Goal: Transaction & Acquisition: Book appointment/travel/reservation

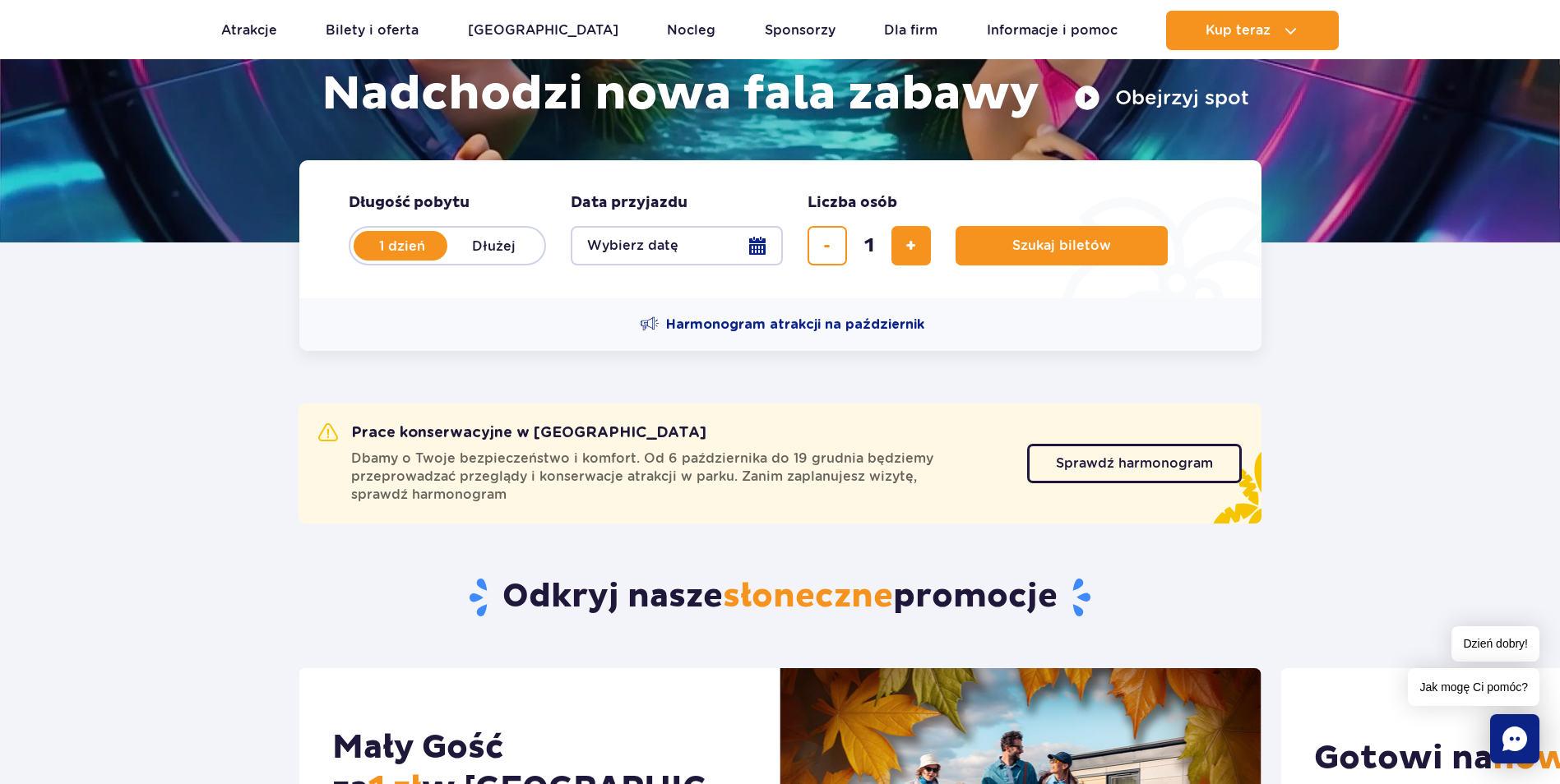
scroll to position [275, 0]
click at [766, 236] on button "Wybierz datę" at bounding box center [676, 245] width 212 height 40
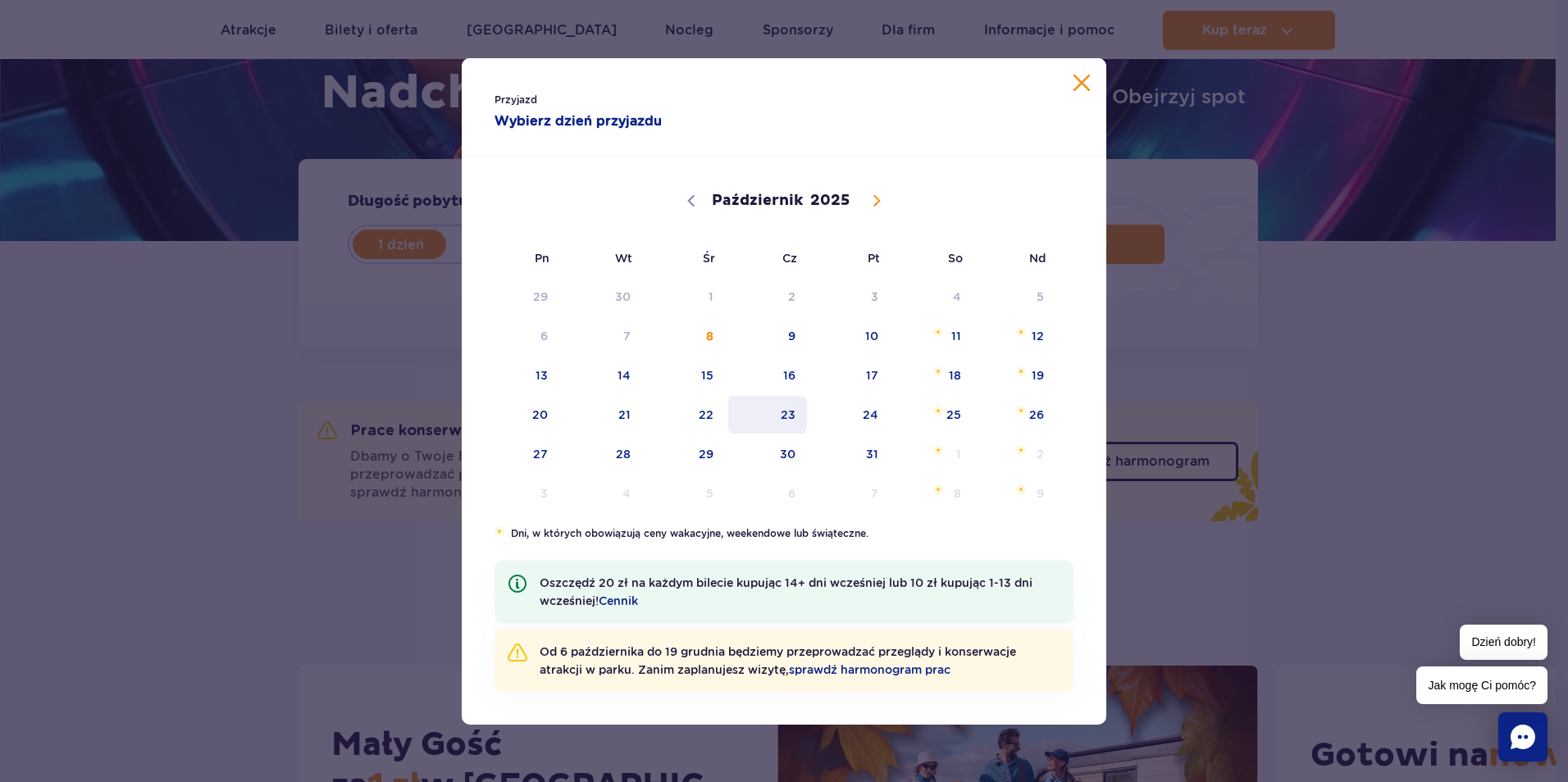
click at [793, 405] on span "23" at bounding box center [768, 415] width 83 height 38
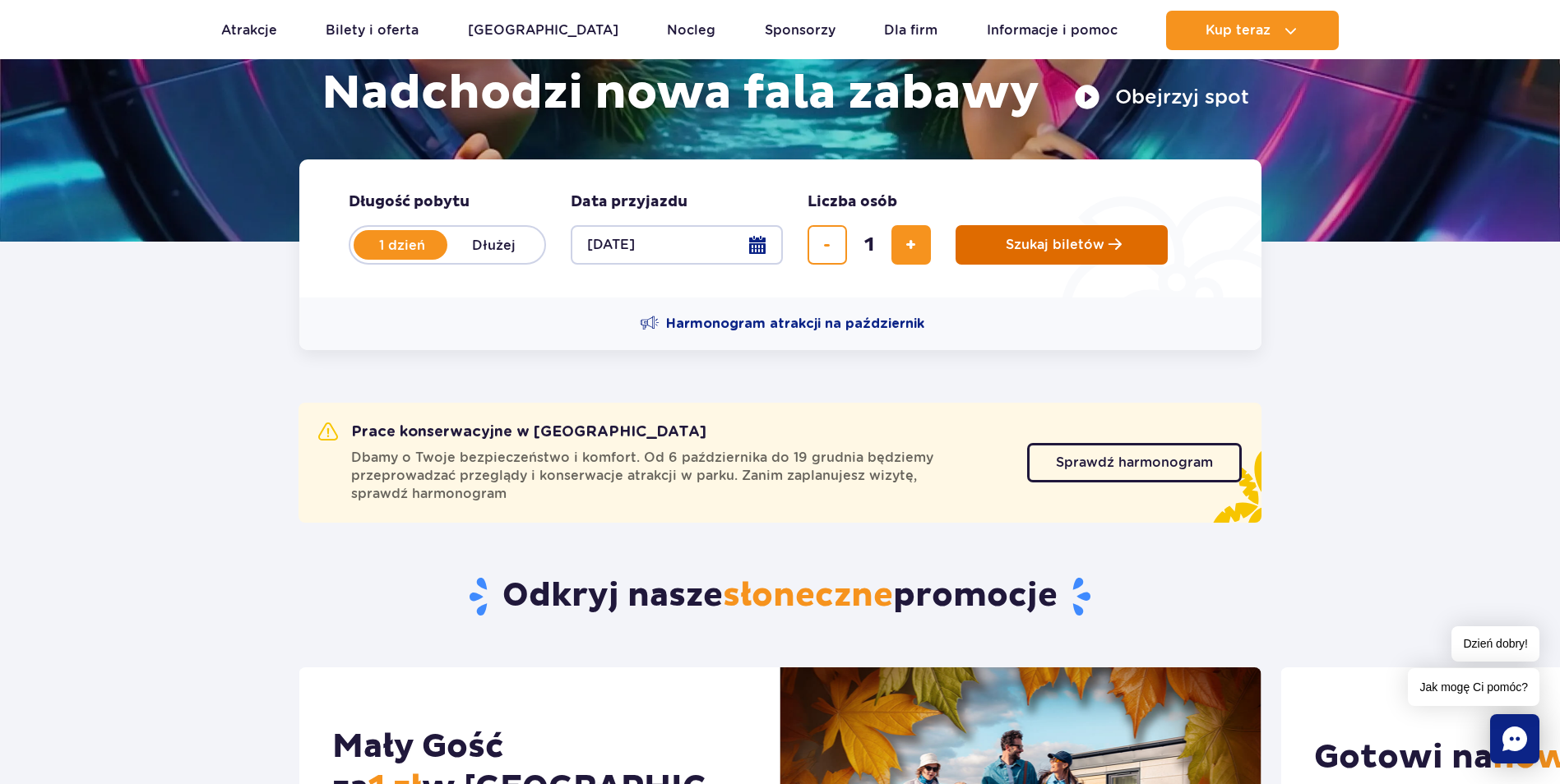
click at [1046, 255] on button "Szukaj biletów" at bounding box center [1061, 245] width 212 height 40
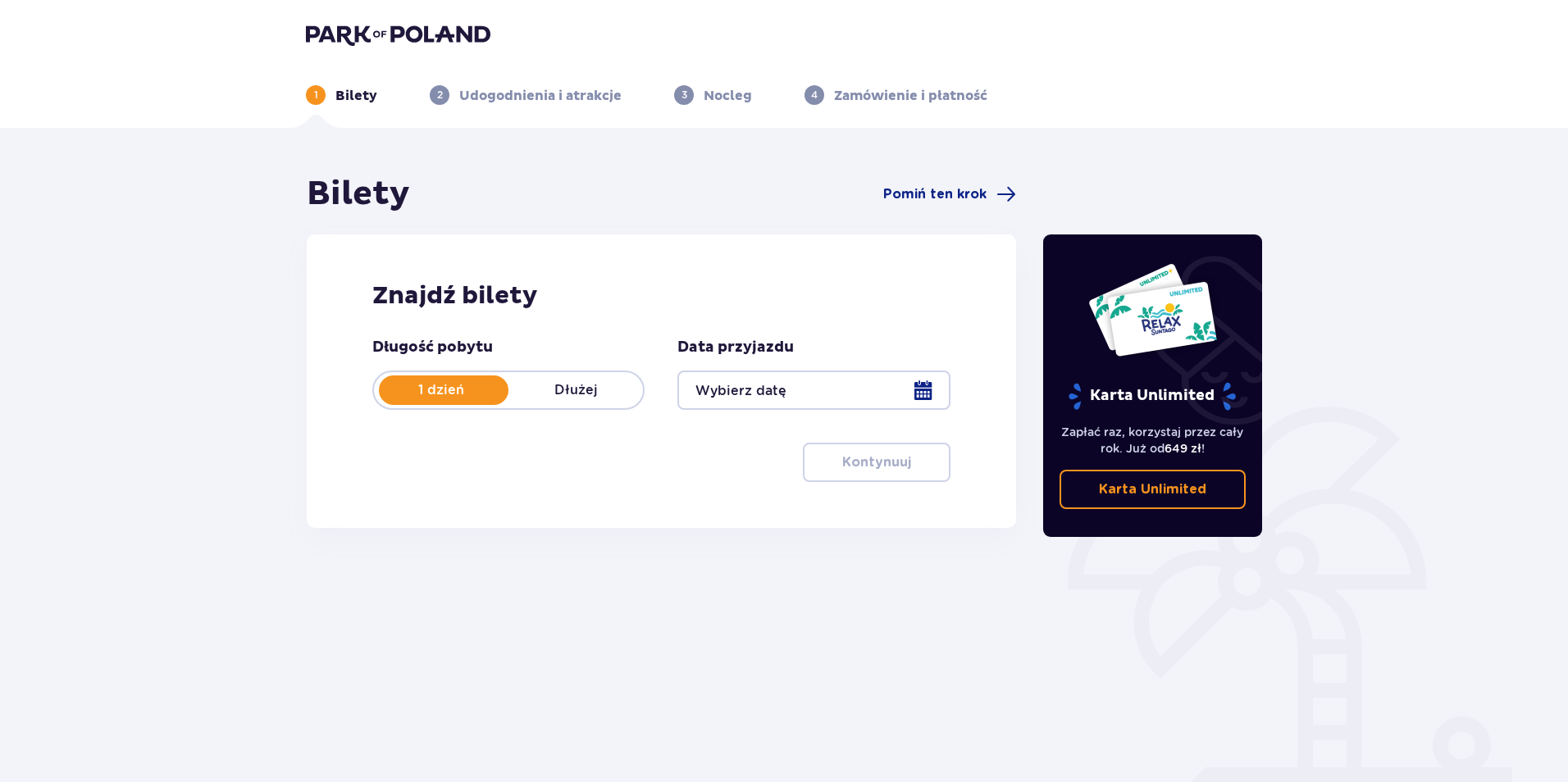
type input "[DATE]"
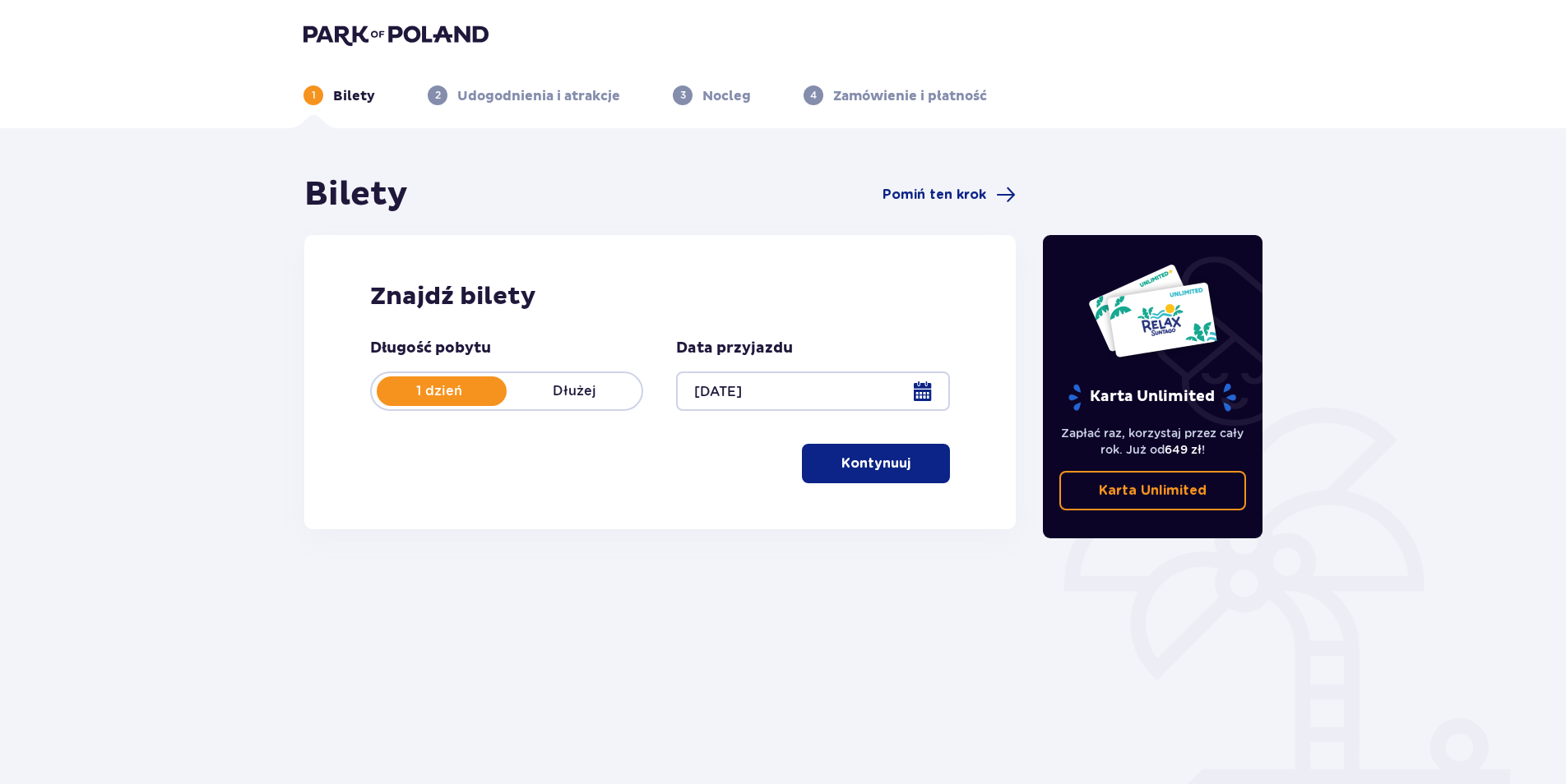
click at [893, 453] on button "Kontynuuj" at bounding box center [875, 463] width 148 height 40
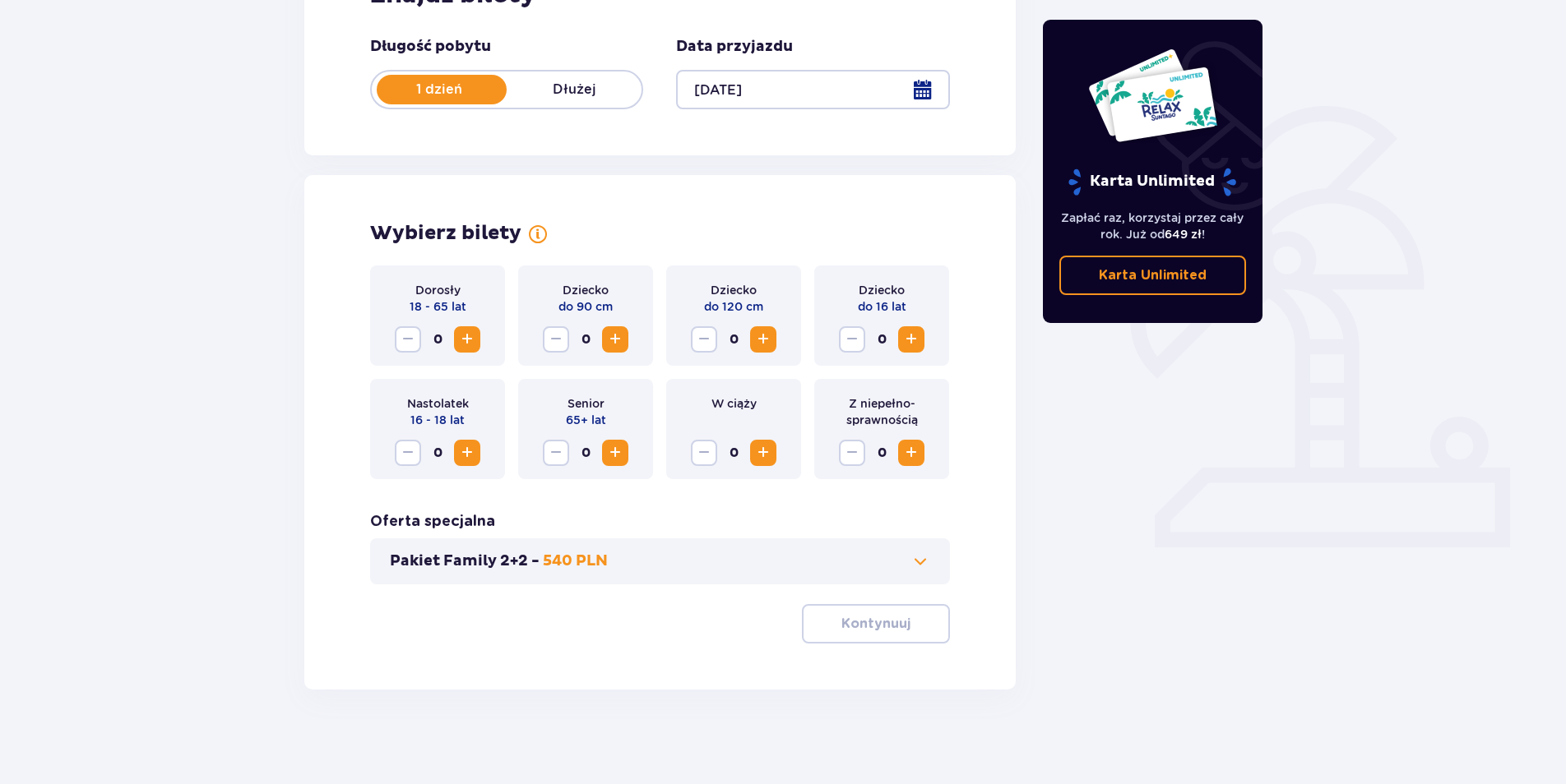
scroll to position [306, 0]
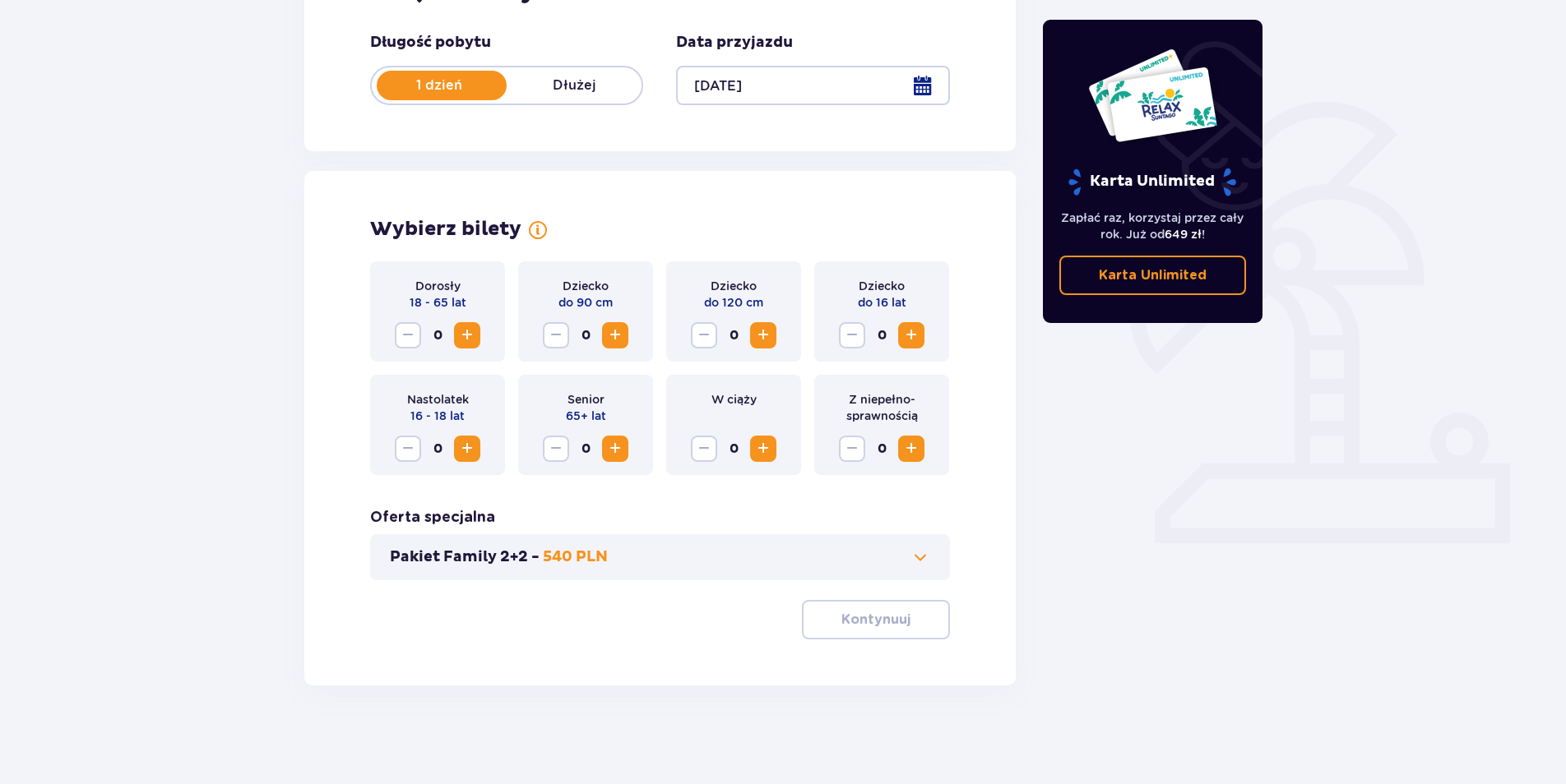
click at [471, 342] on span "Zwiększ" at bounding box center [467, 336] width 19 height 19
click at [862, 622] on p "Kontynuuj" at bounding box center [876, 619] width 69 height 18
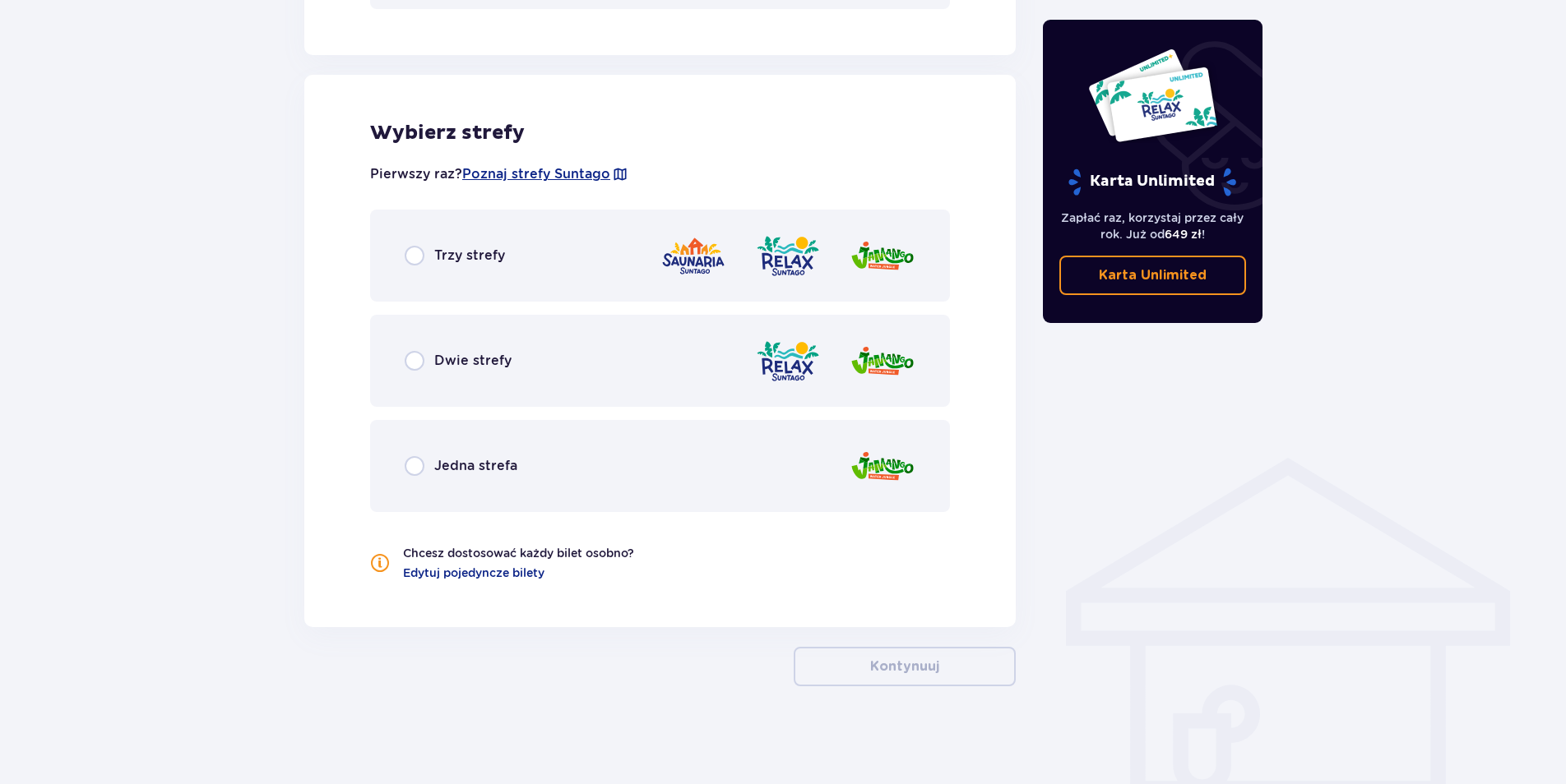
scroll to position [878, 0]
click at [523, 266] on div "Trzy strefy" at bounding box center [660, 254] width 580 height 92
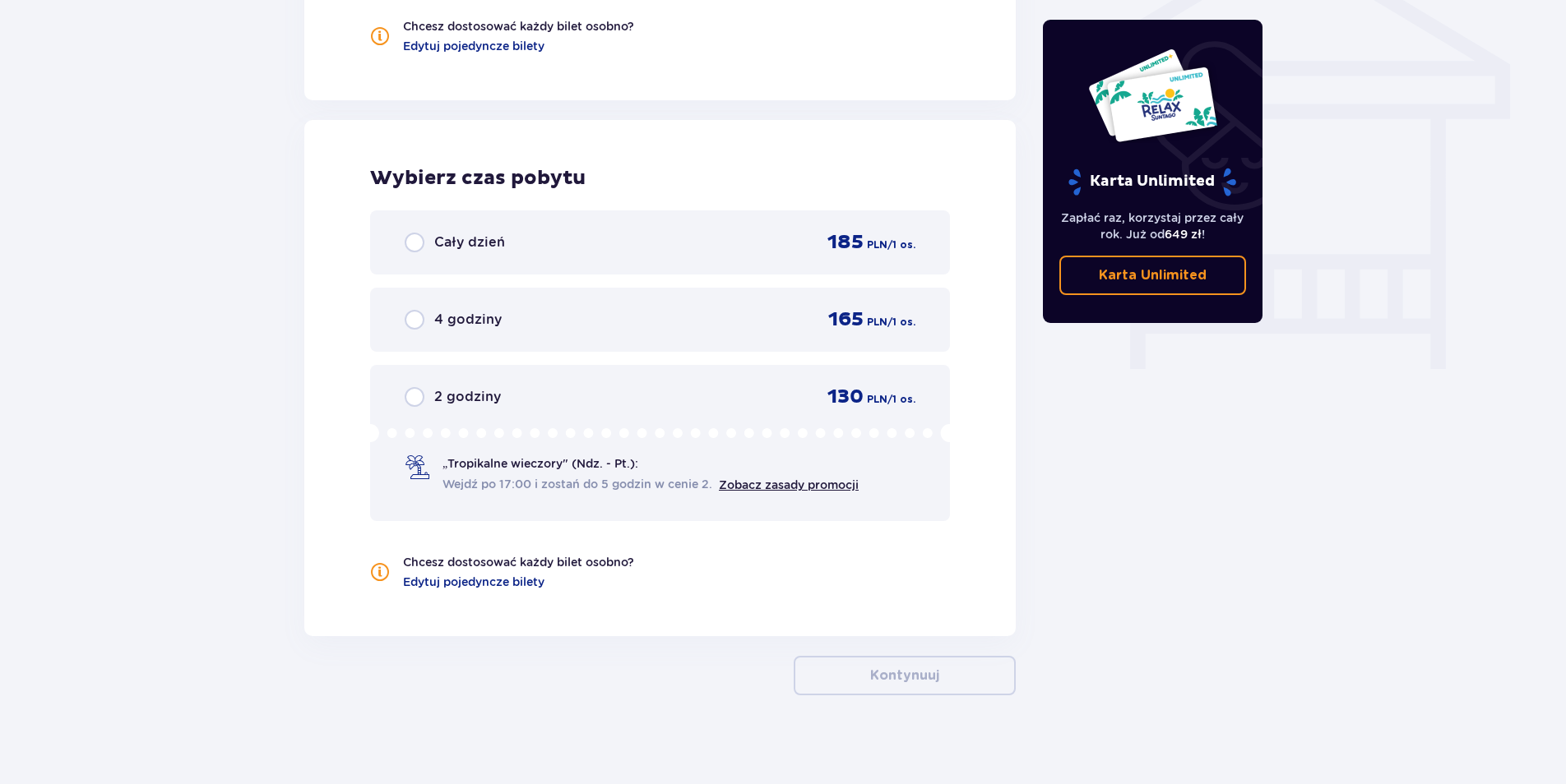
scroll to position [1414, 0]
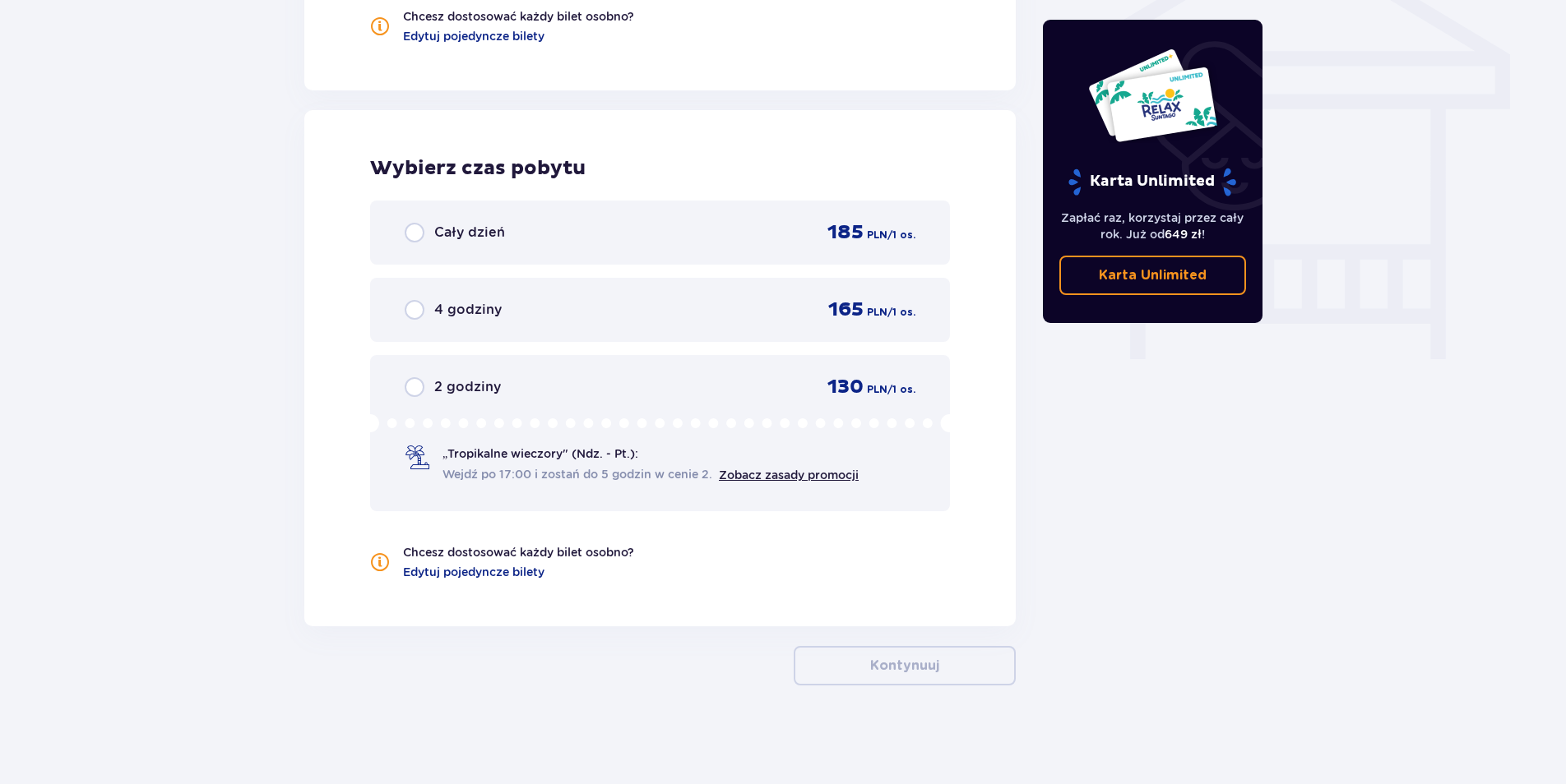
click at [685, 314] on div "4 godziny 165 PLN / 1 os." at bounding box center [659, 311] width 510 height 25
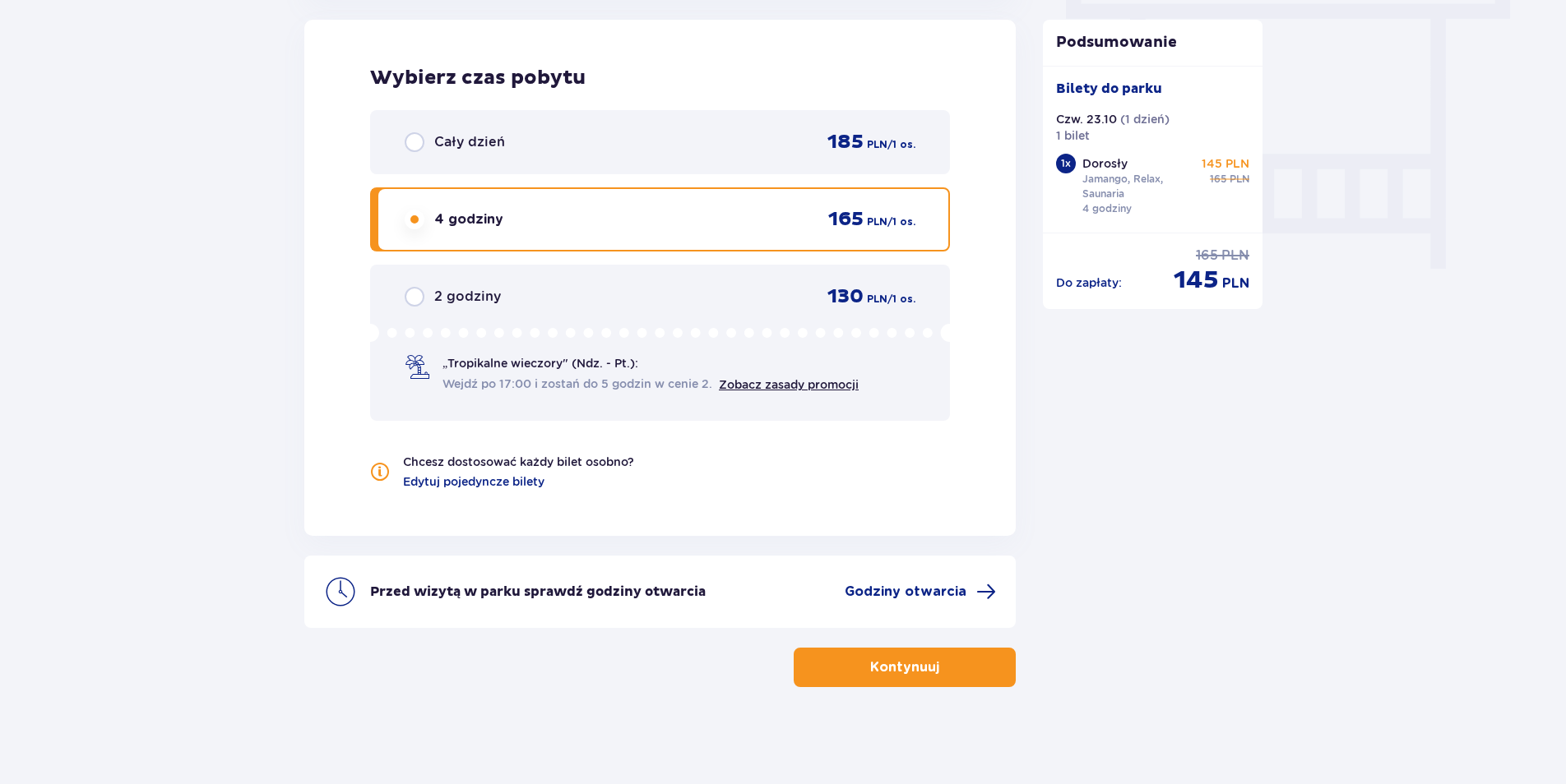
scroll to position [1505, 0]
click at [920, 667] on p "Kontynuuj" at bounding box center [905, 665] width 69 height 18
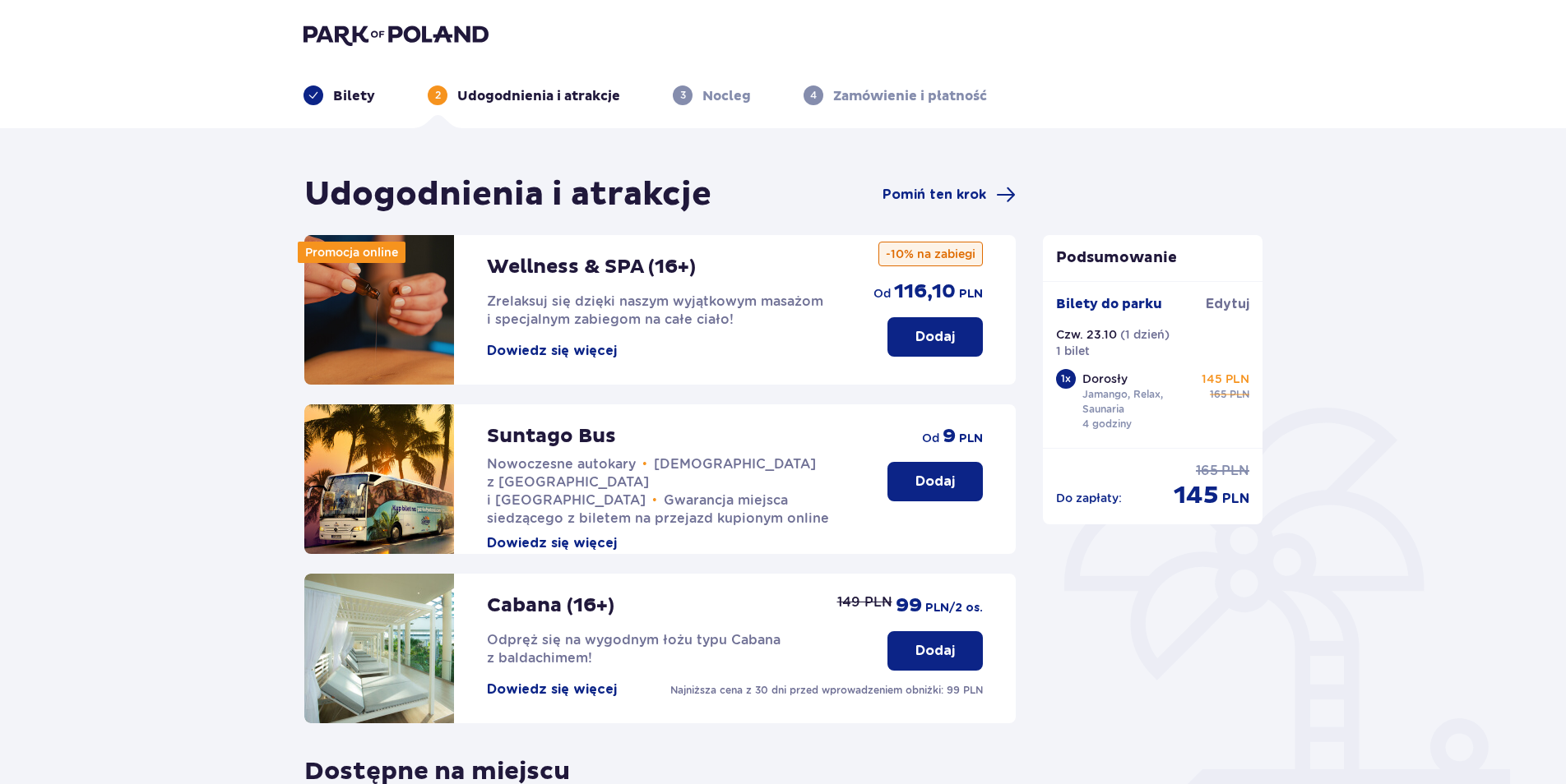
click at [934, 338] on p "Dodaj" at bounding box center [935, 337] width 40 height 18
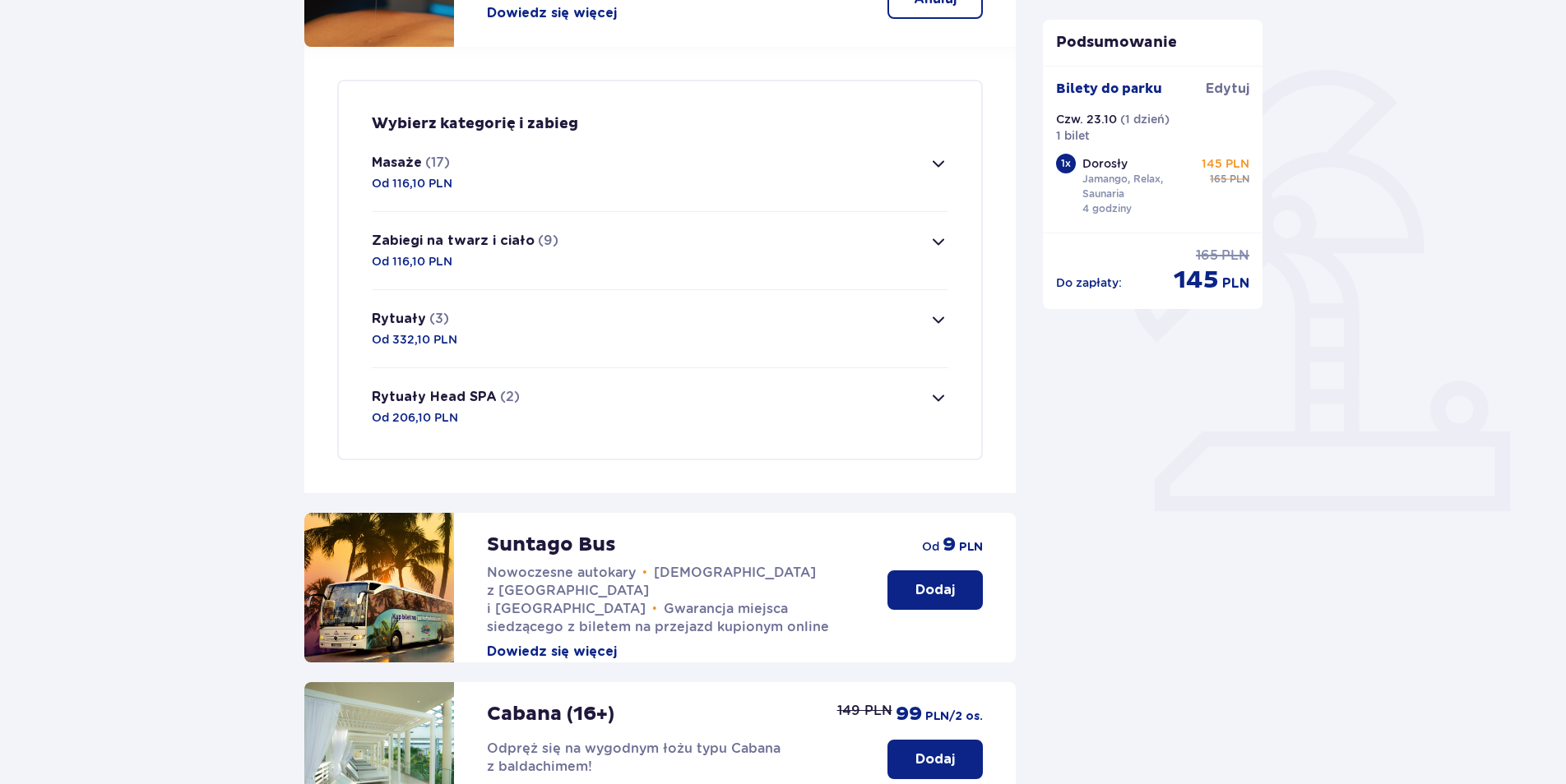
scroll to position [398, 0]
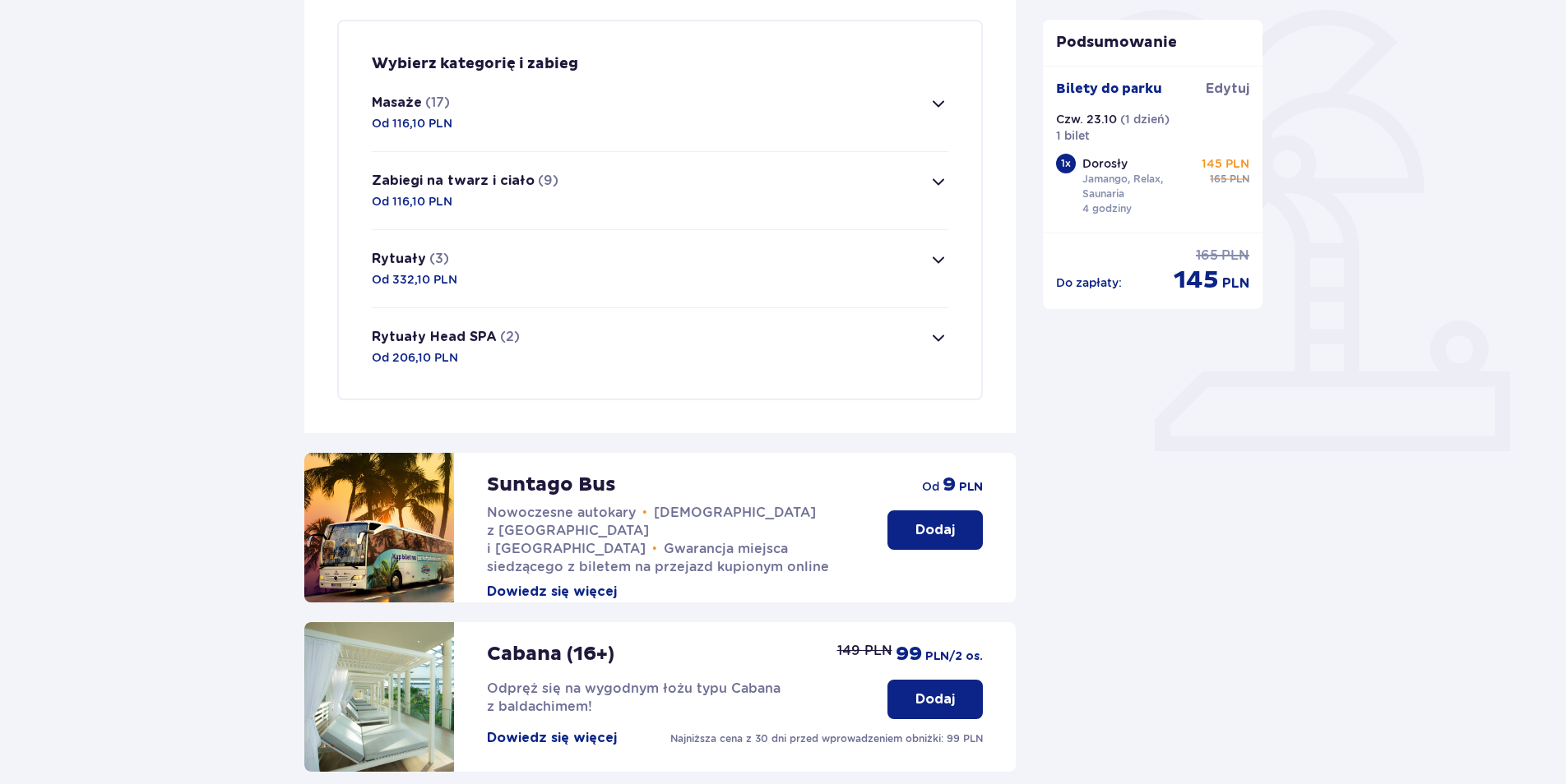
click at [636, 80] on button "Masaże (17) Od 116,10 PLN" at bounding box center [659, 113] width 576 height 77
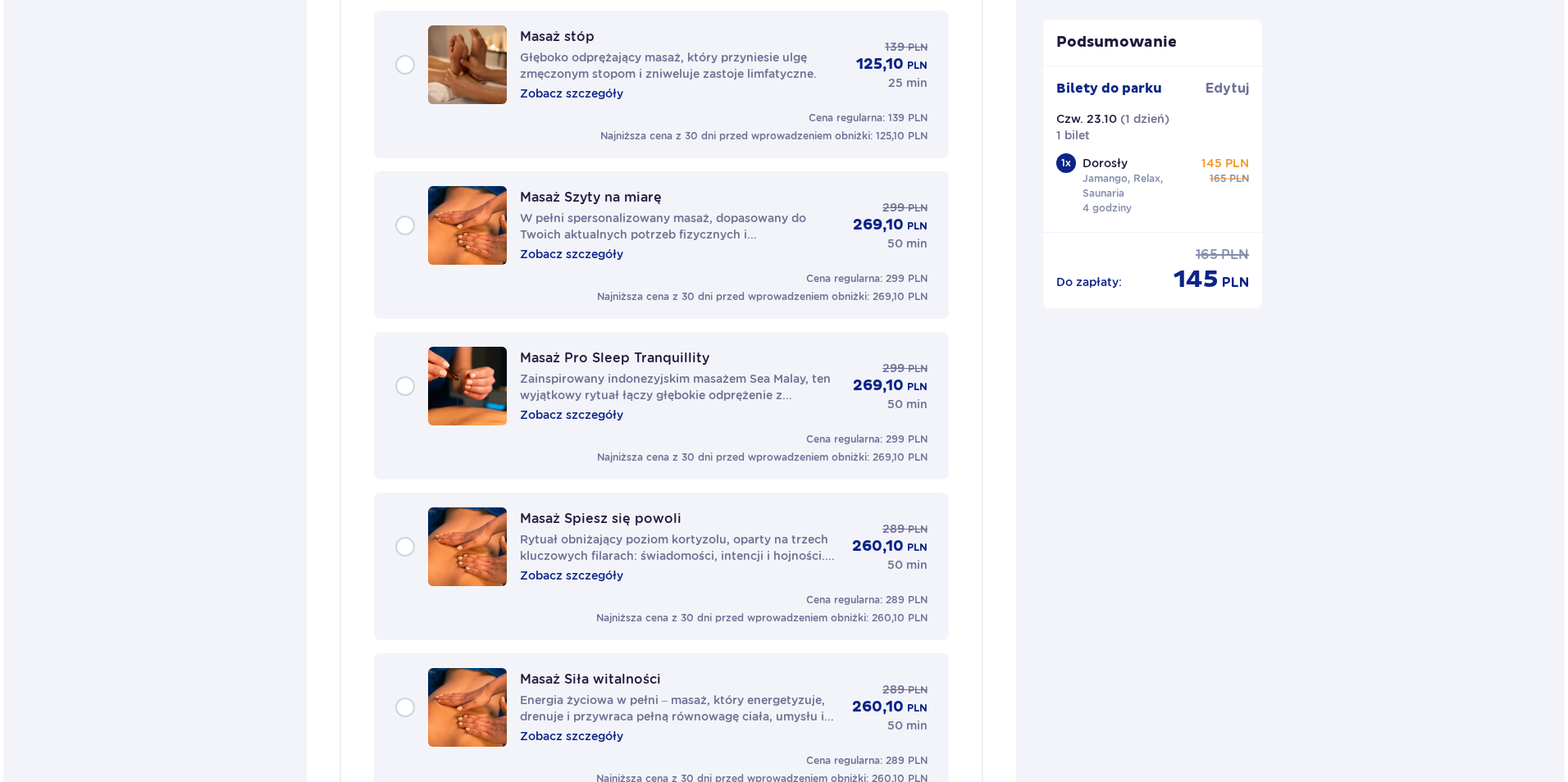
scroll to position [2448, 0]
click at [586, 568] on p "Zobacz szczegóły" at bounding box center [568, 574] width 103 height 16
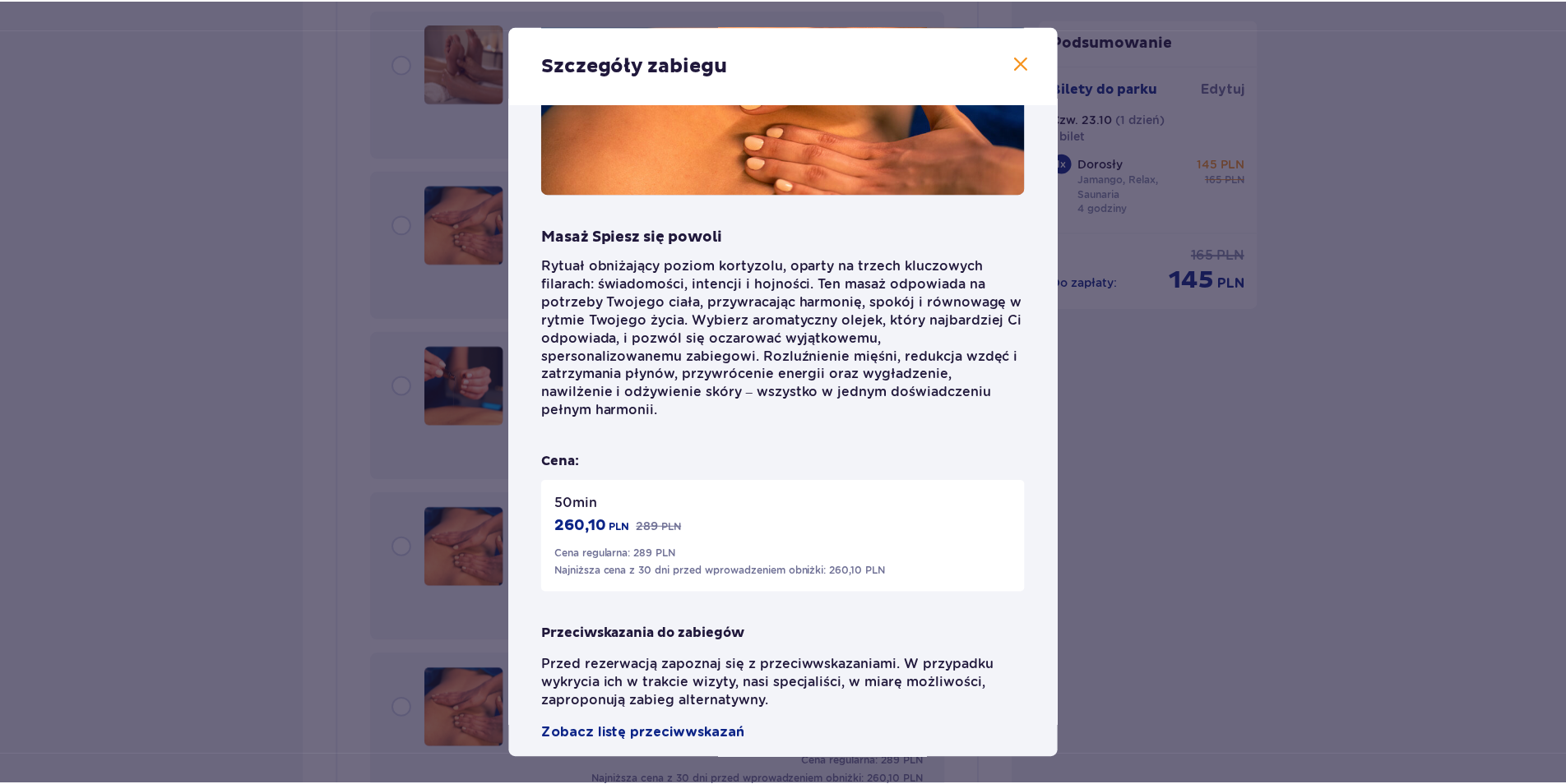
scroll to position [140, 0]
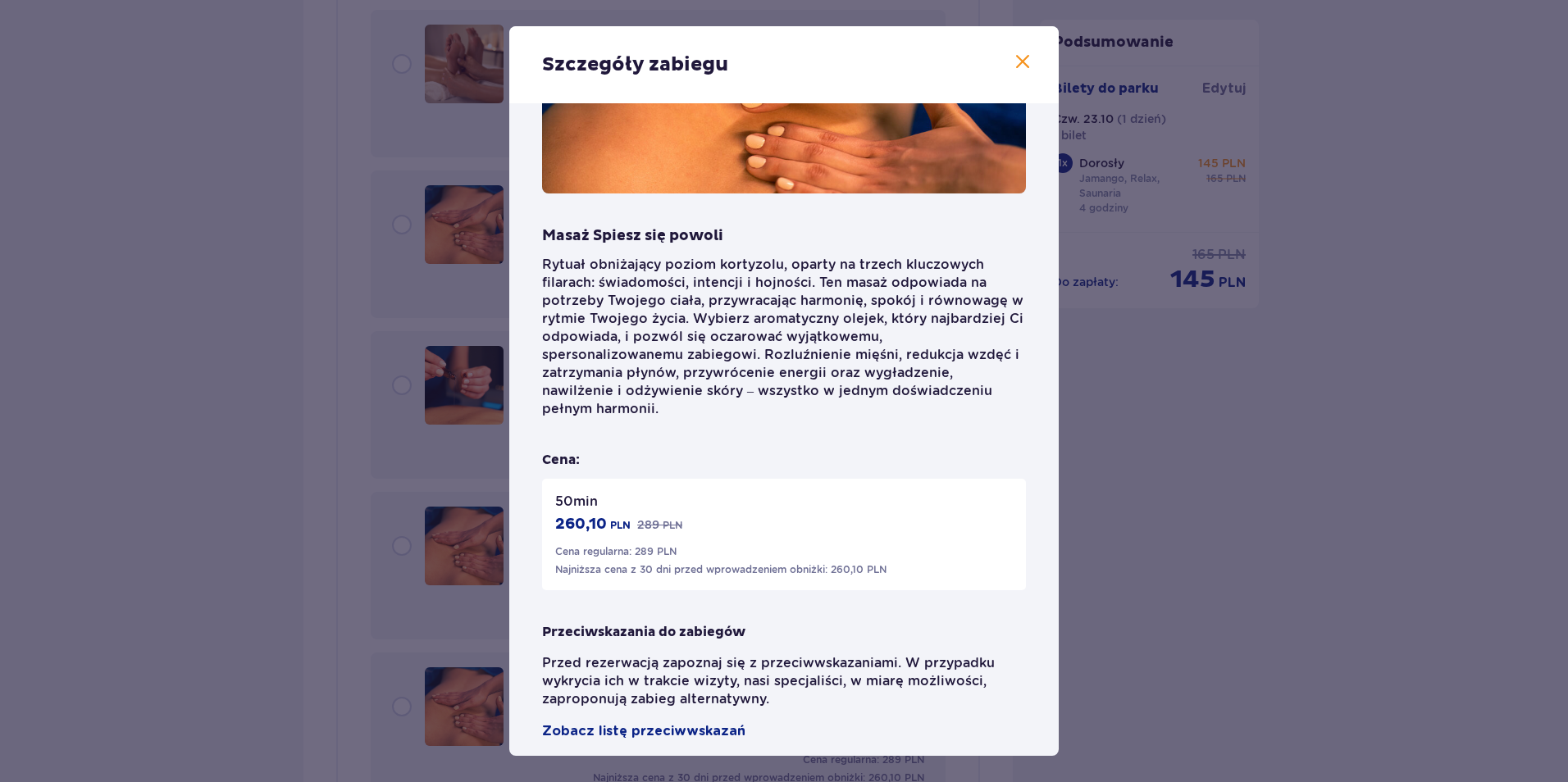
click at [406, 639] on div "Szczegóły zabiegu Masaż Spiesz się powoli Rytuał obniżający poziom kortyzolu, o…" at bounding box center [784, 391] width 1568 height 782
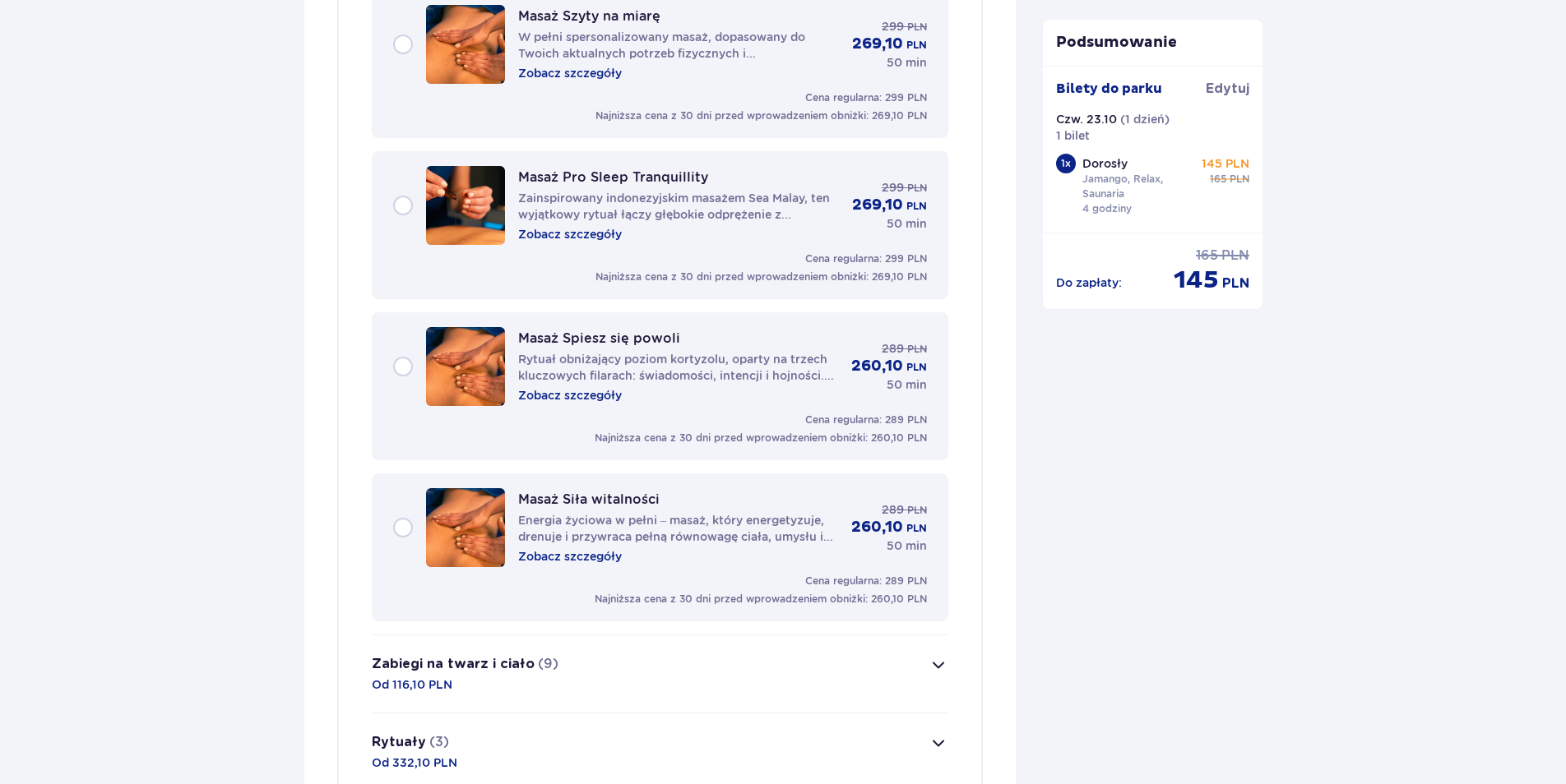
scroll to position [2636, 0]
click at [563, 558] on p "Zobacz szczegóły" at bounding box center [569, 555] width 103 height 16
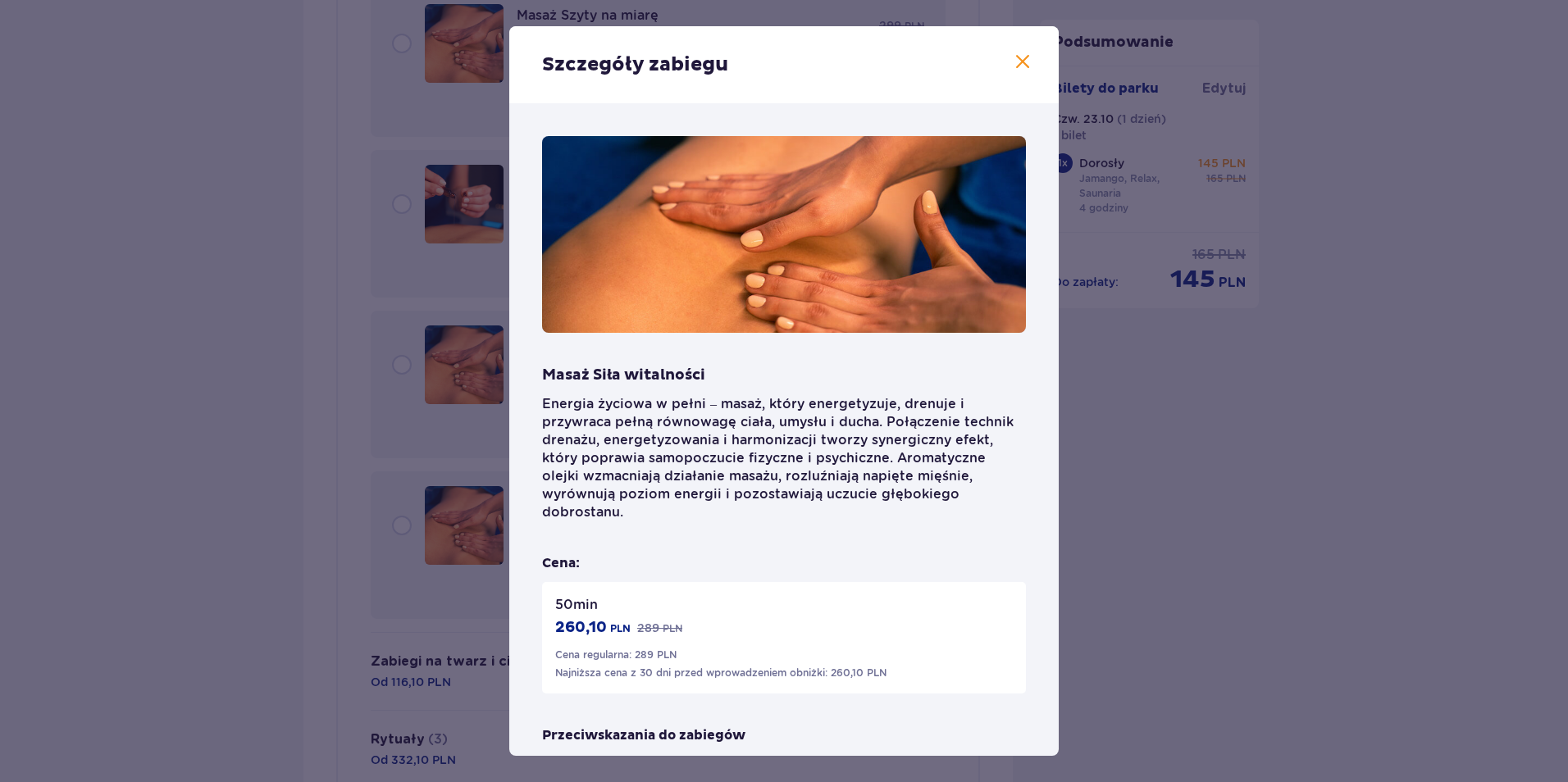
click at [1213, 499] on div "Szczegóły zabiegu Masaż Siła witalności Energia życiowa w pełni – masaż, który …" at bounding box center [784, 391] width 1568 height 782
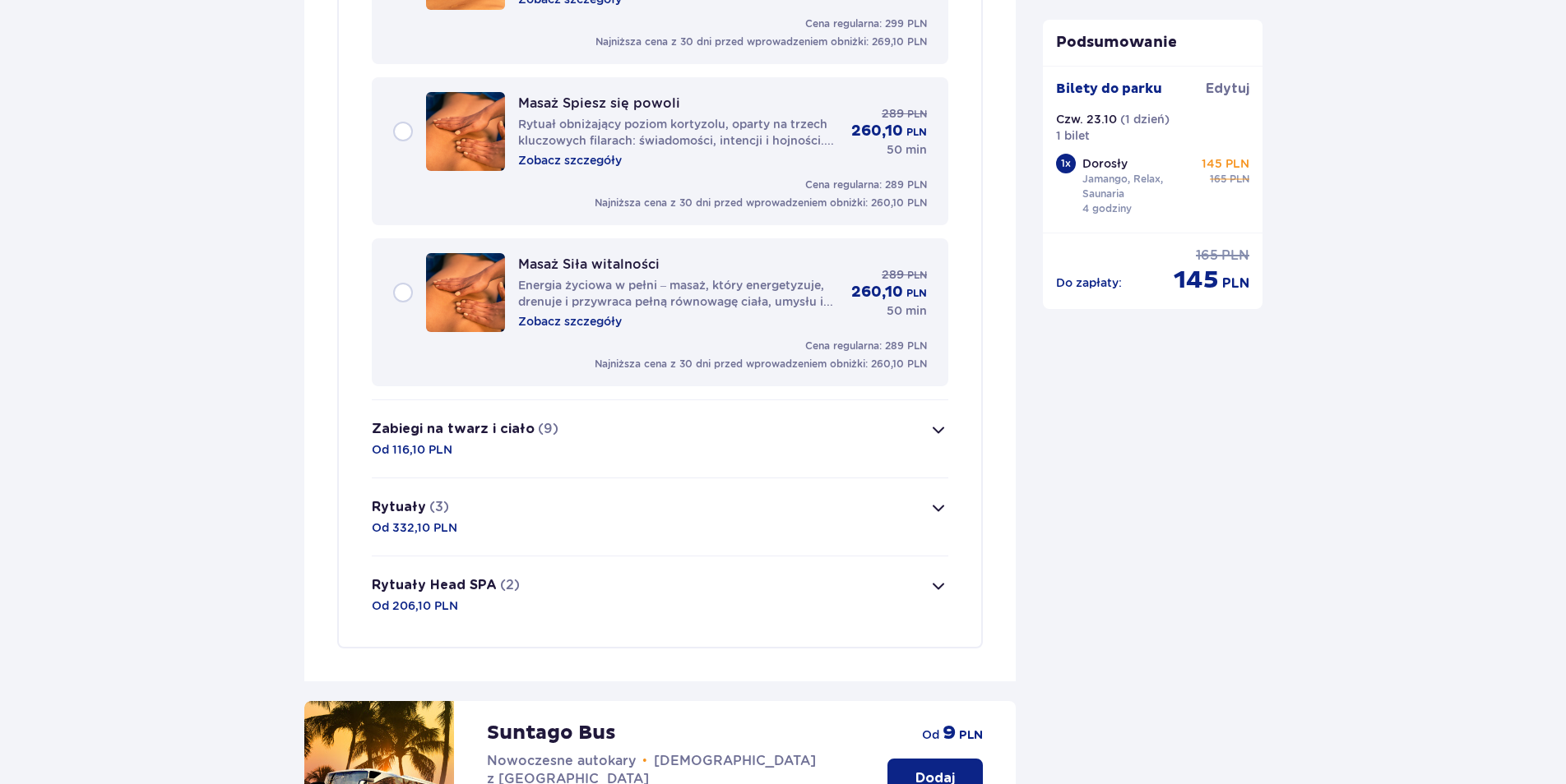
scroll to position [2872, 0]
click at [818, 432] on button "Zabiegi na twarz i ciało (9) Od 116,10 PLN" at bounding box center [659, 437] width 576 height 77
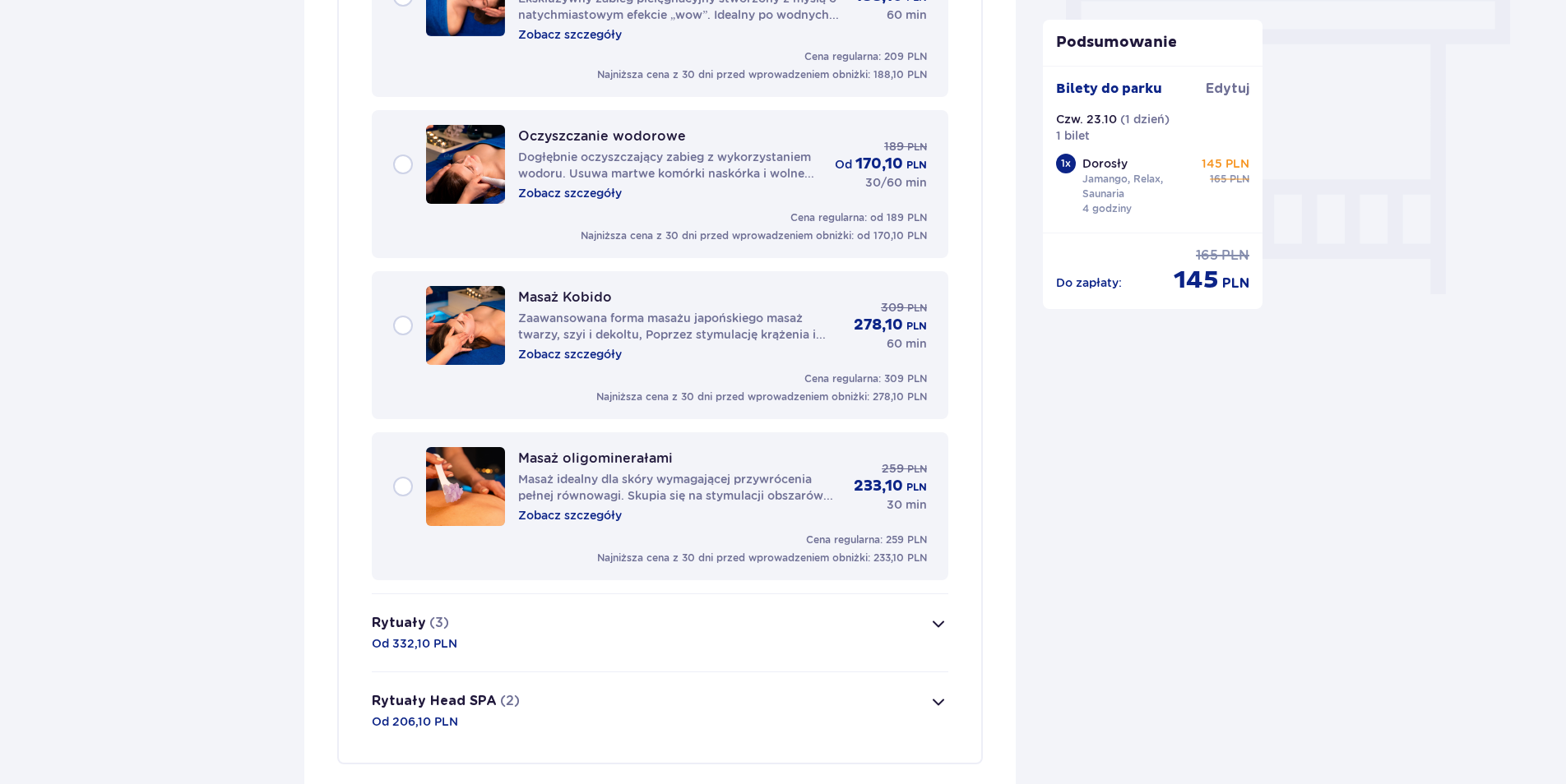
scroll to position [1479, 0]
click at [521, 618] on button "Rytuały (3) Od 332,10 PLN" at bounding box center [659, 632] width 576 height 77
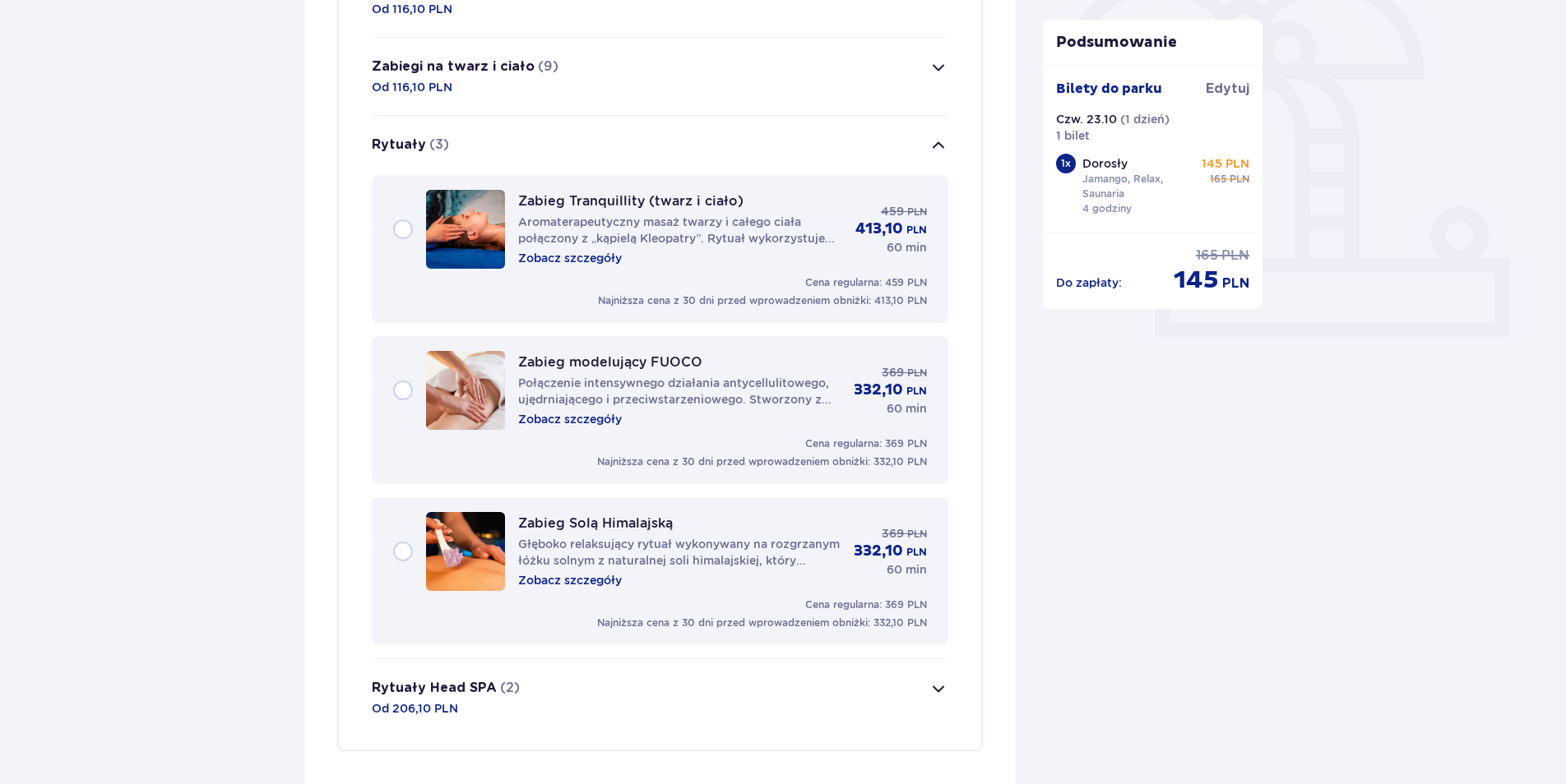
scroll to position [504, 0]
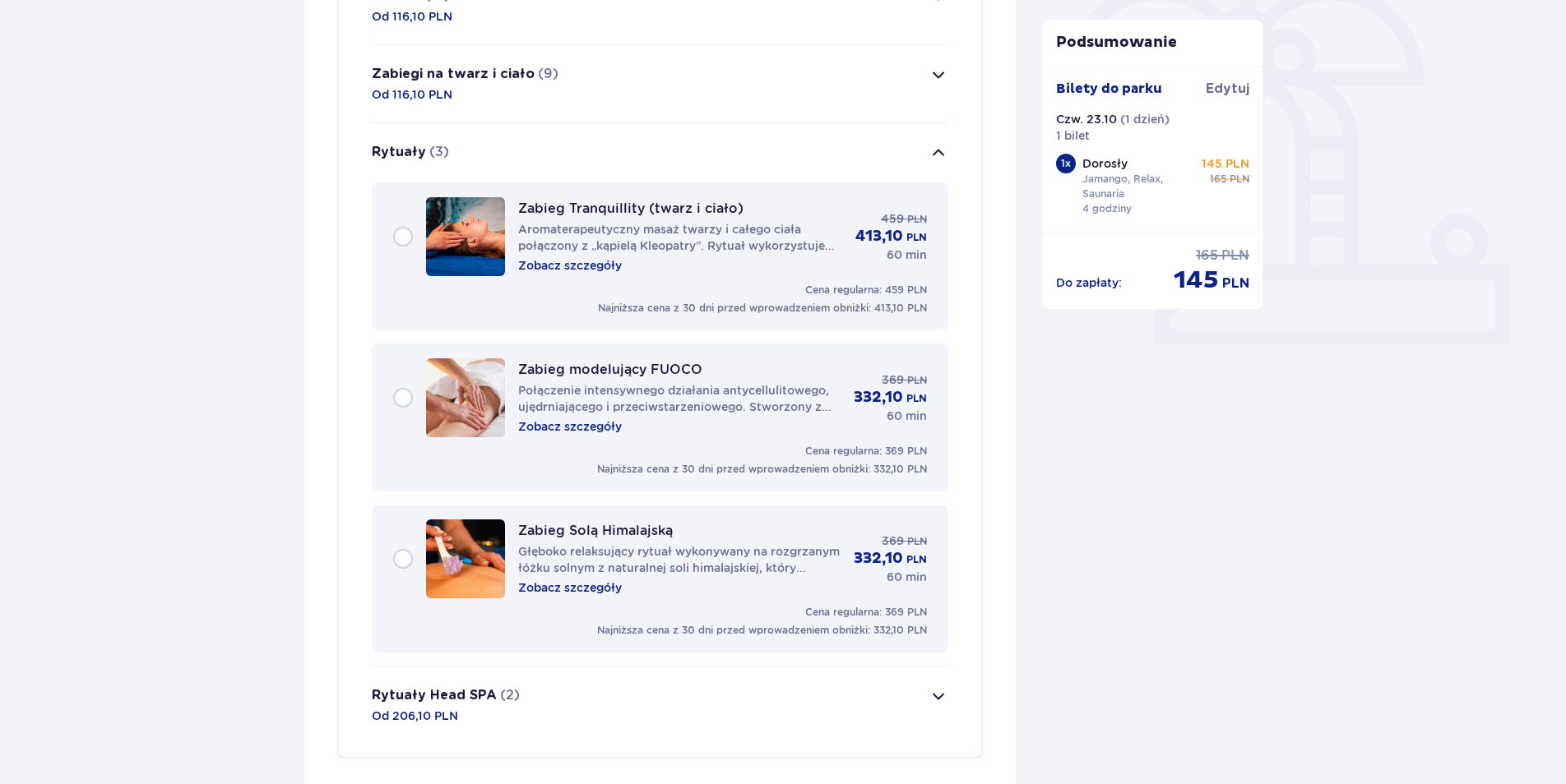
click at [573, 591] on p "Zobacz szczegóły" at bounding box center [569, 587] width 103 height 16
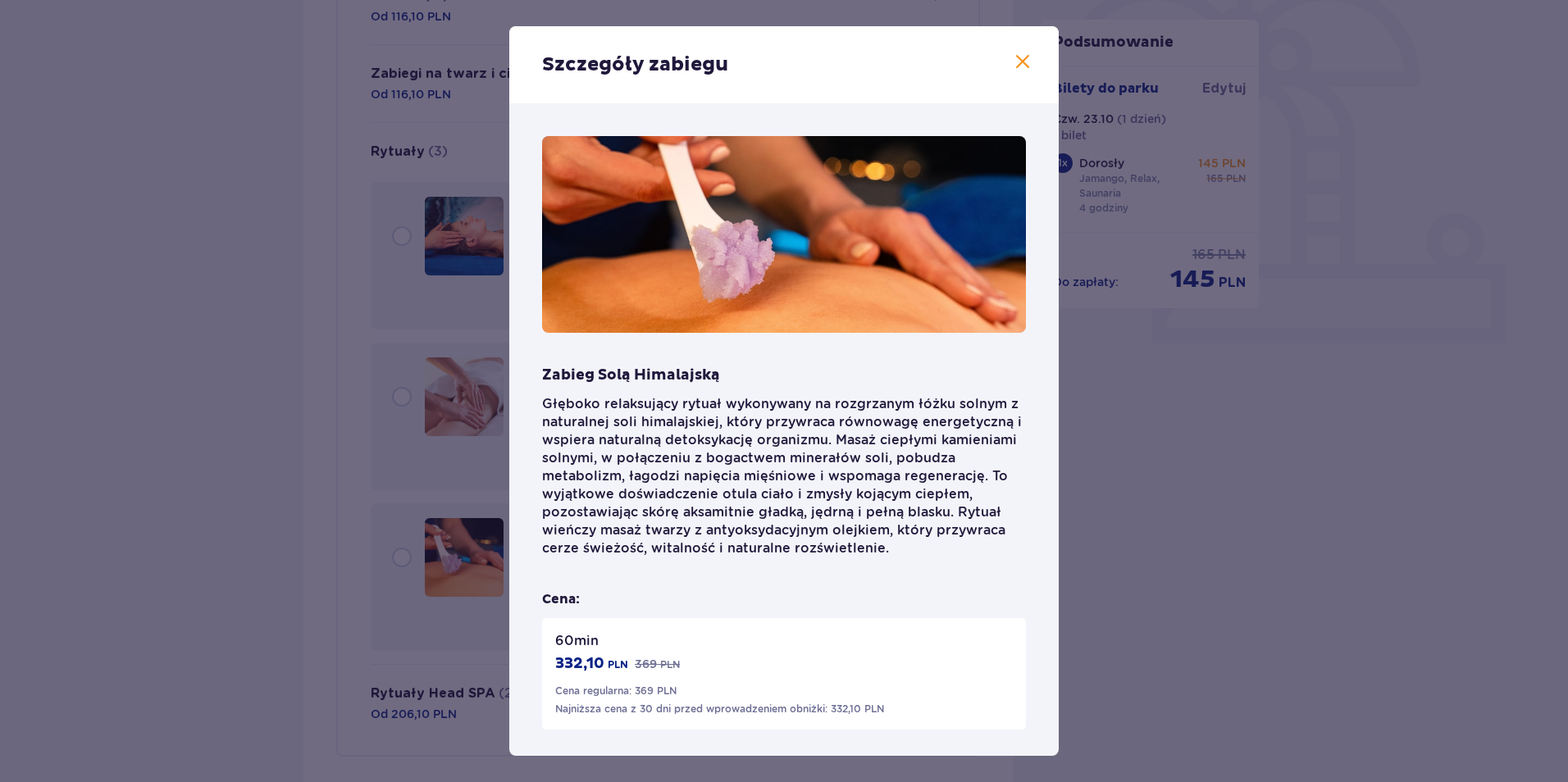
click at [319, 516] on div "Szczegóły zabiegu Zabieg Solą Himalajską Głęboko relaksujący rytuał wykonywany …" at bounding box center [784, 391] width 1568 height 782
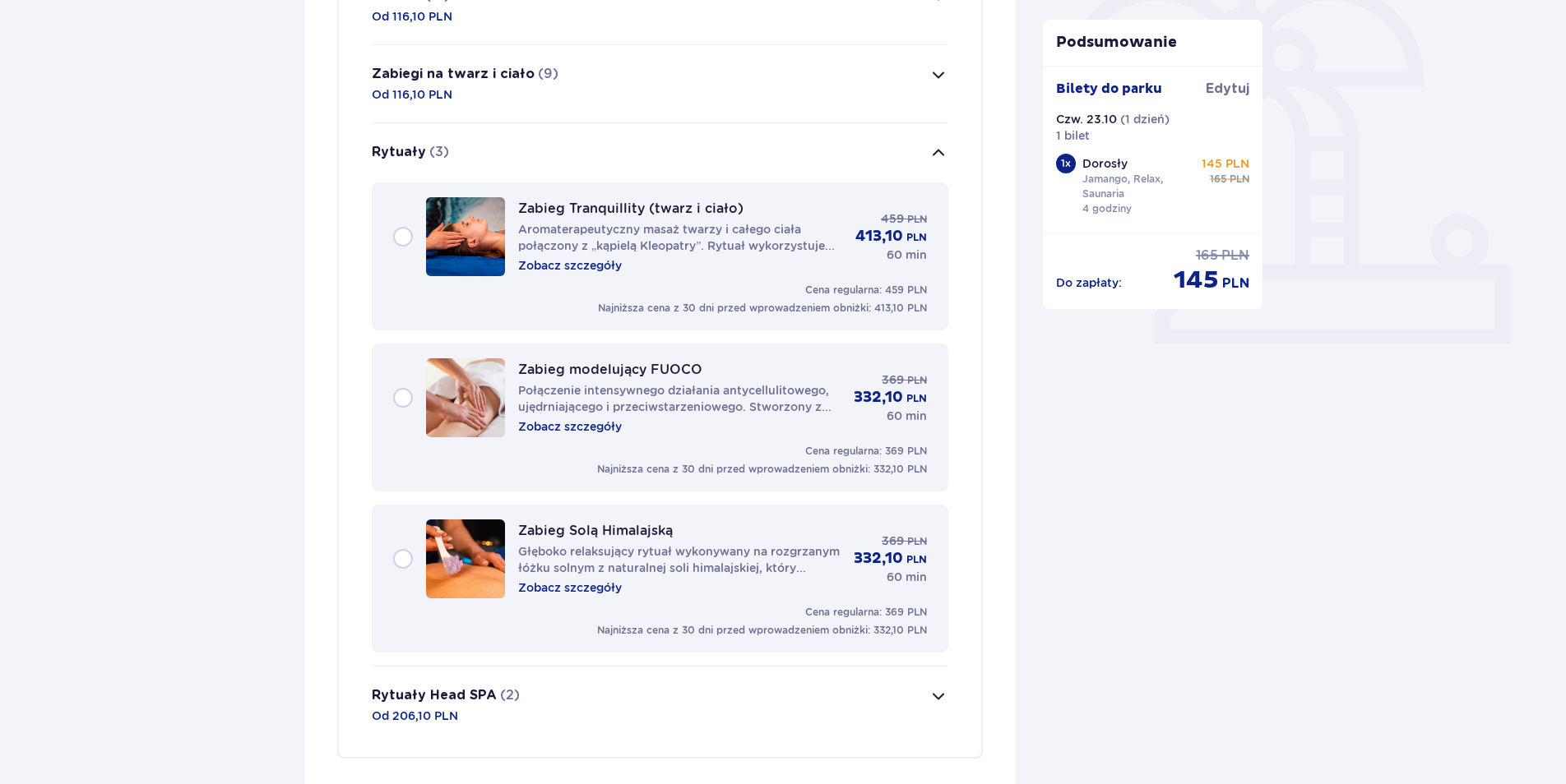
click at [596, 269] on p "Zobacz szczegóły" at bounding box center [569, 265] width 103 height 16
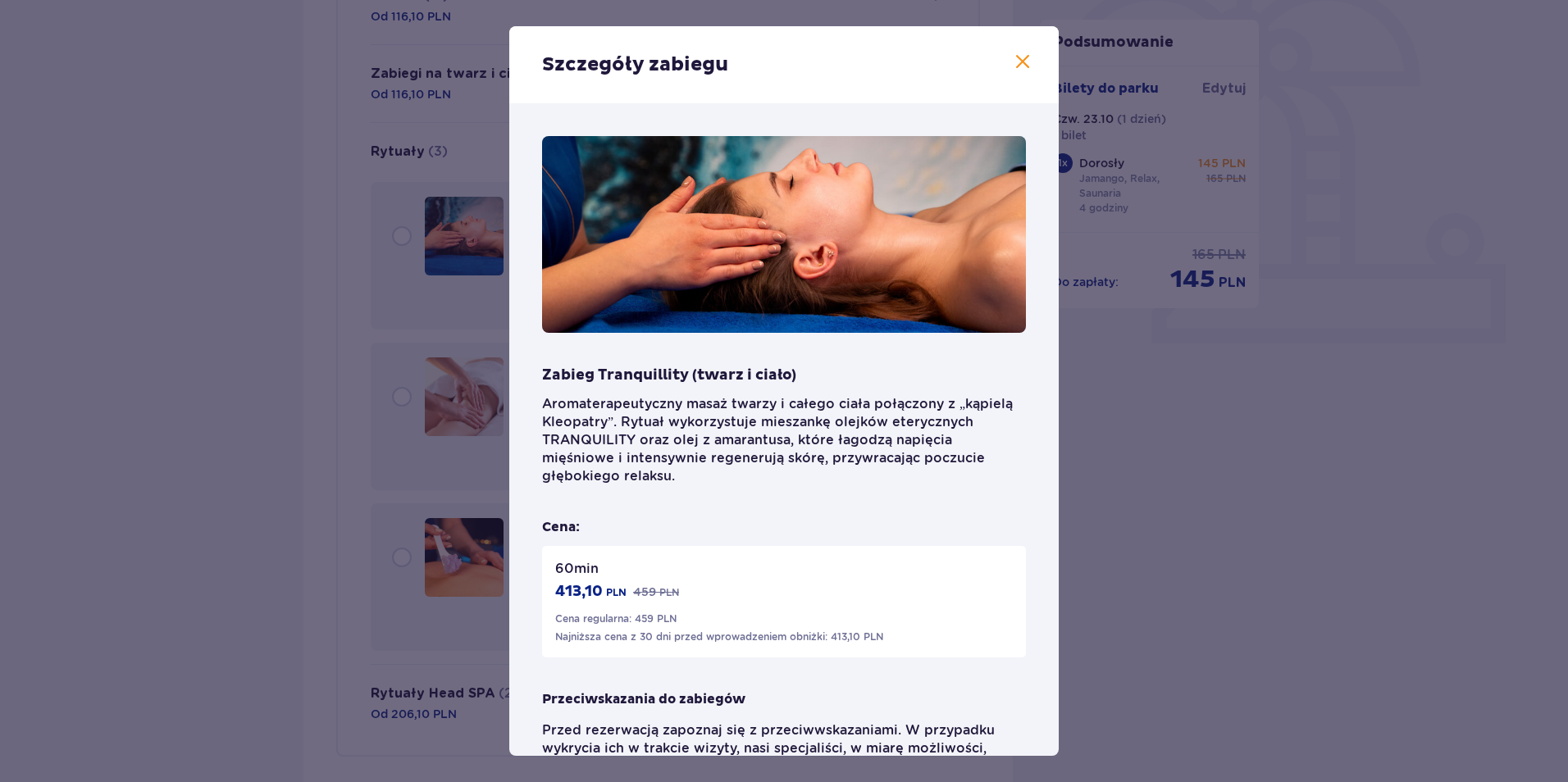
click at [262, 457] on div "Szczegóły zabiegu Zabieg Tranquillity (twarz i ciało) Aromaterapeutyczny masaż …" at bounding box center [784, 391] width 1568 height 782
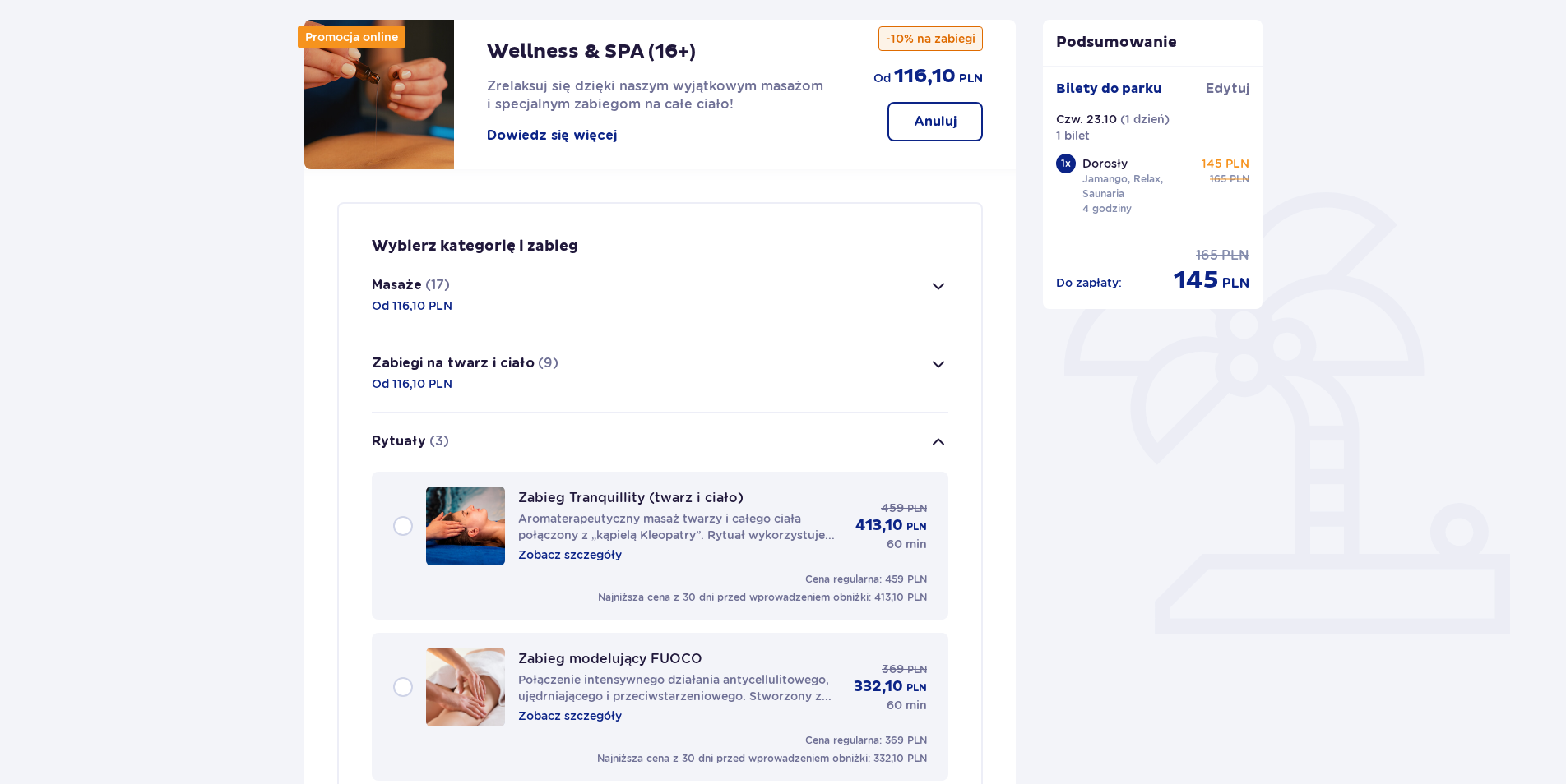
scroll to position [214, 0]
click at [522, 366] on p "Zabiegi na twarz i ciało" at bounding box center [453, 364] width 163 height 18
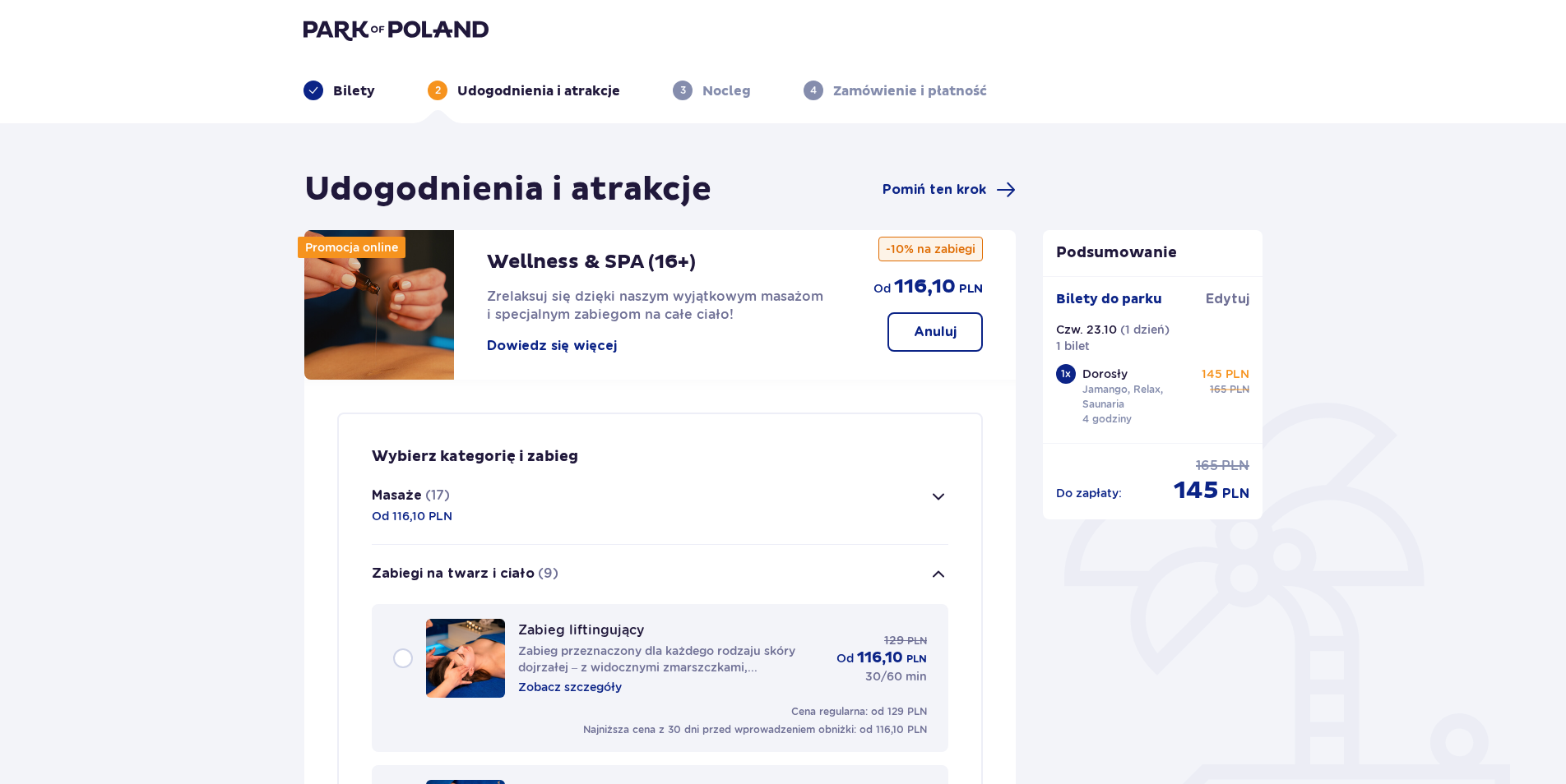
scroll to position [4, 0]
click at [485, 575] on p "Zabiegi na twarz i ciało" at bounding box center [453, 574] width 163 height 18
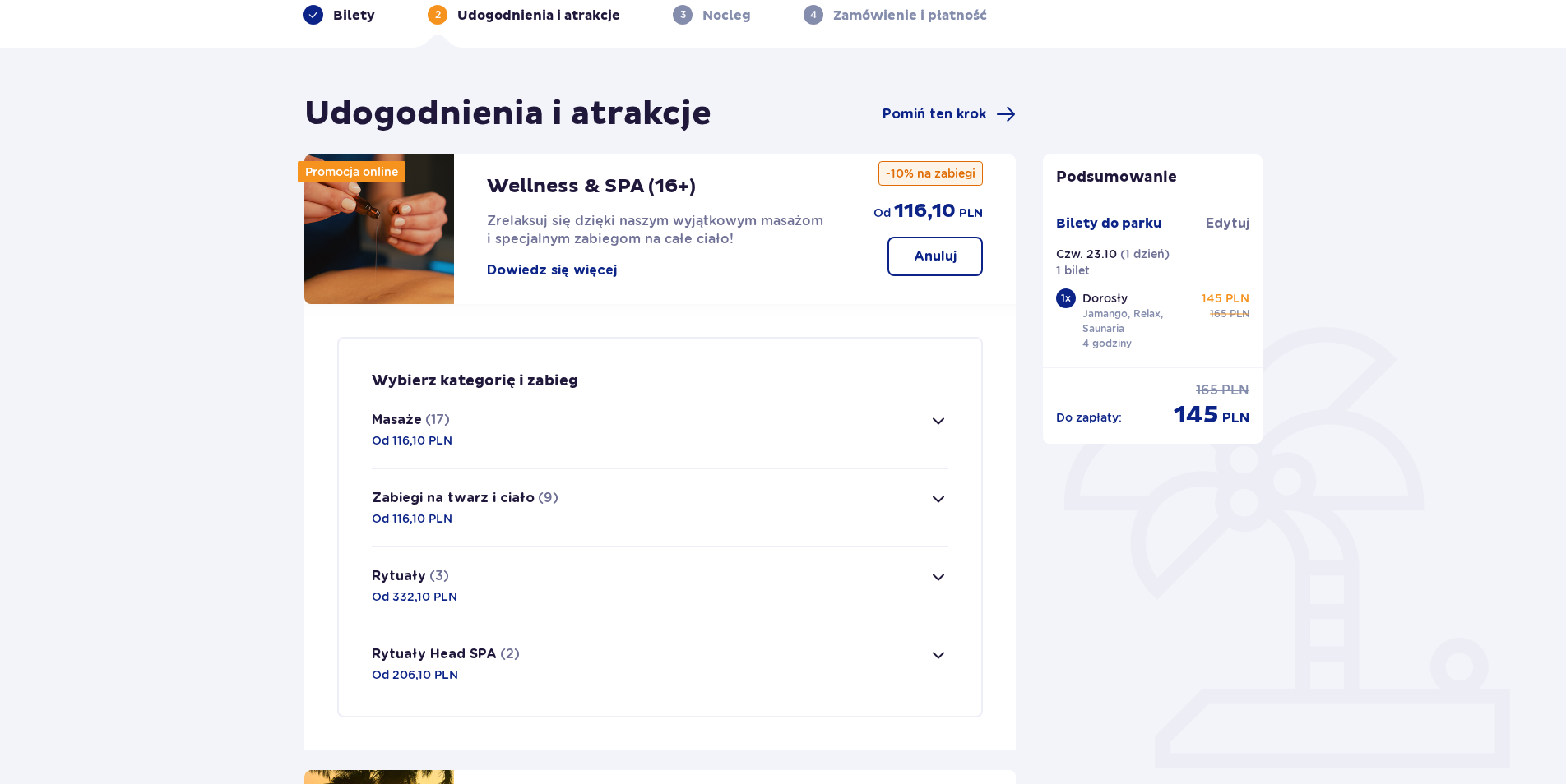
scroll to position [81, 0]
click at [848, 504] on button "Zabiegi na twarz i ciało (9) Od 116,10 PLN" at bounding box center [659, 508] width 576 height 77
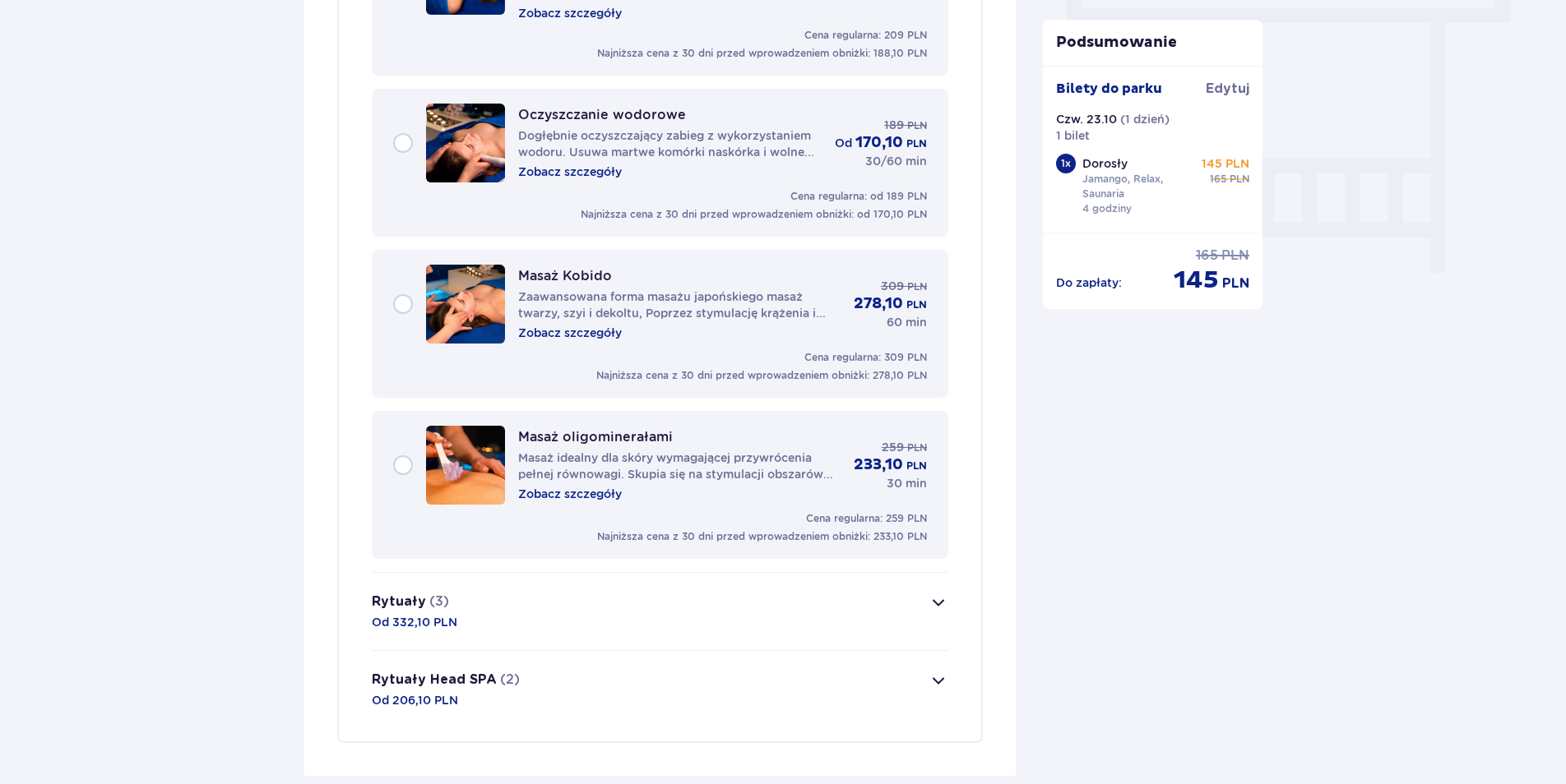
scroll to position [1500, 0]
click at [660, 636] on button "Rytuały (3) Od 332,10 PLN" at bounding box center [659, 612] width 576 height 77
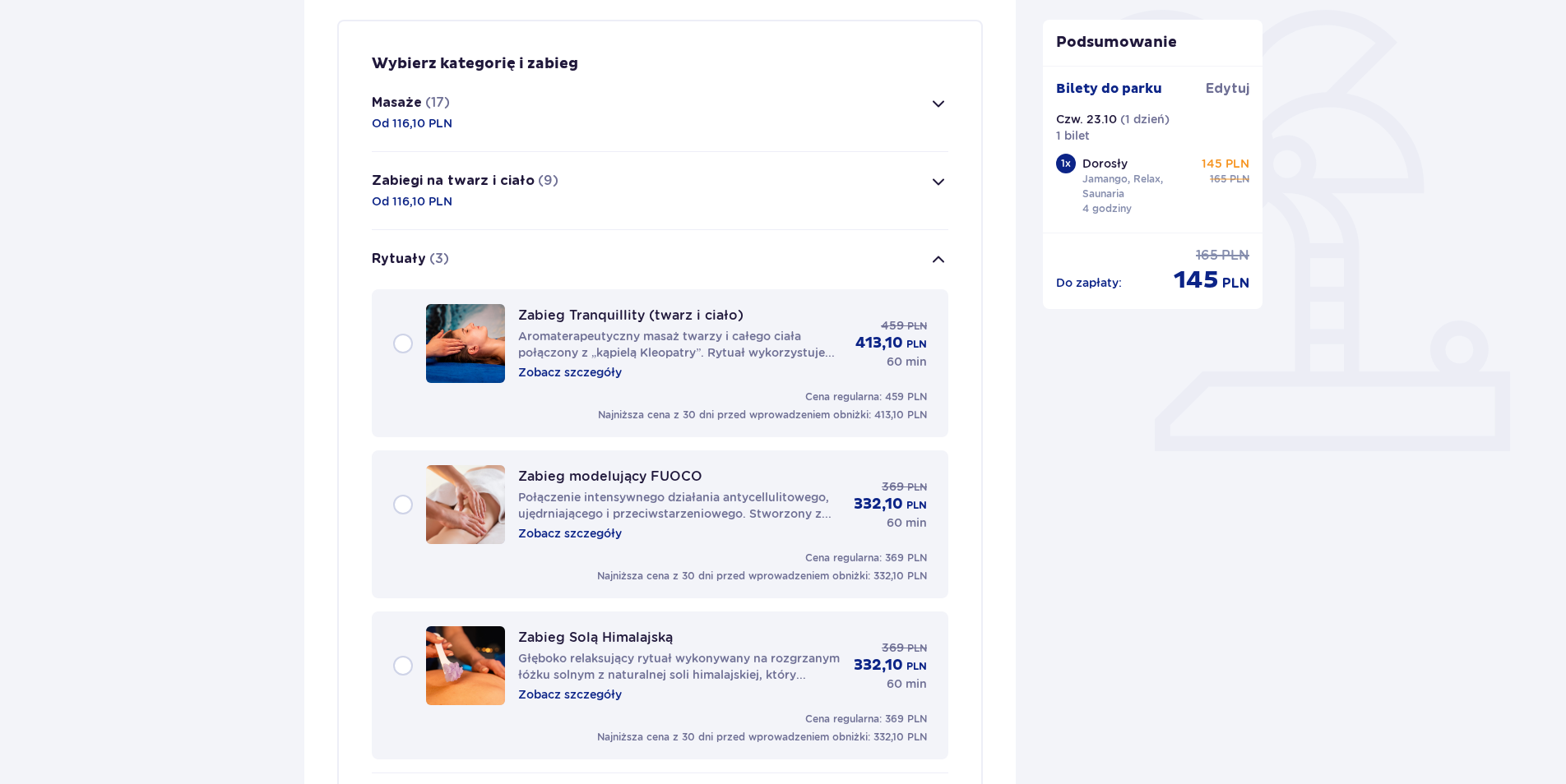
scroll to position [397, 0]
click at [663, 126] on button "Masaże (17) Od 116,10 PLN" at bounding box center [659, 114] width 576 height 77
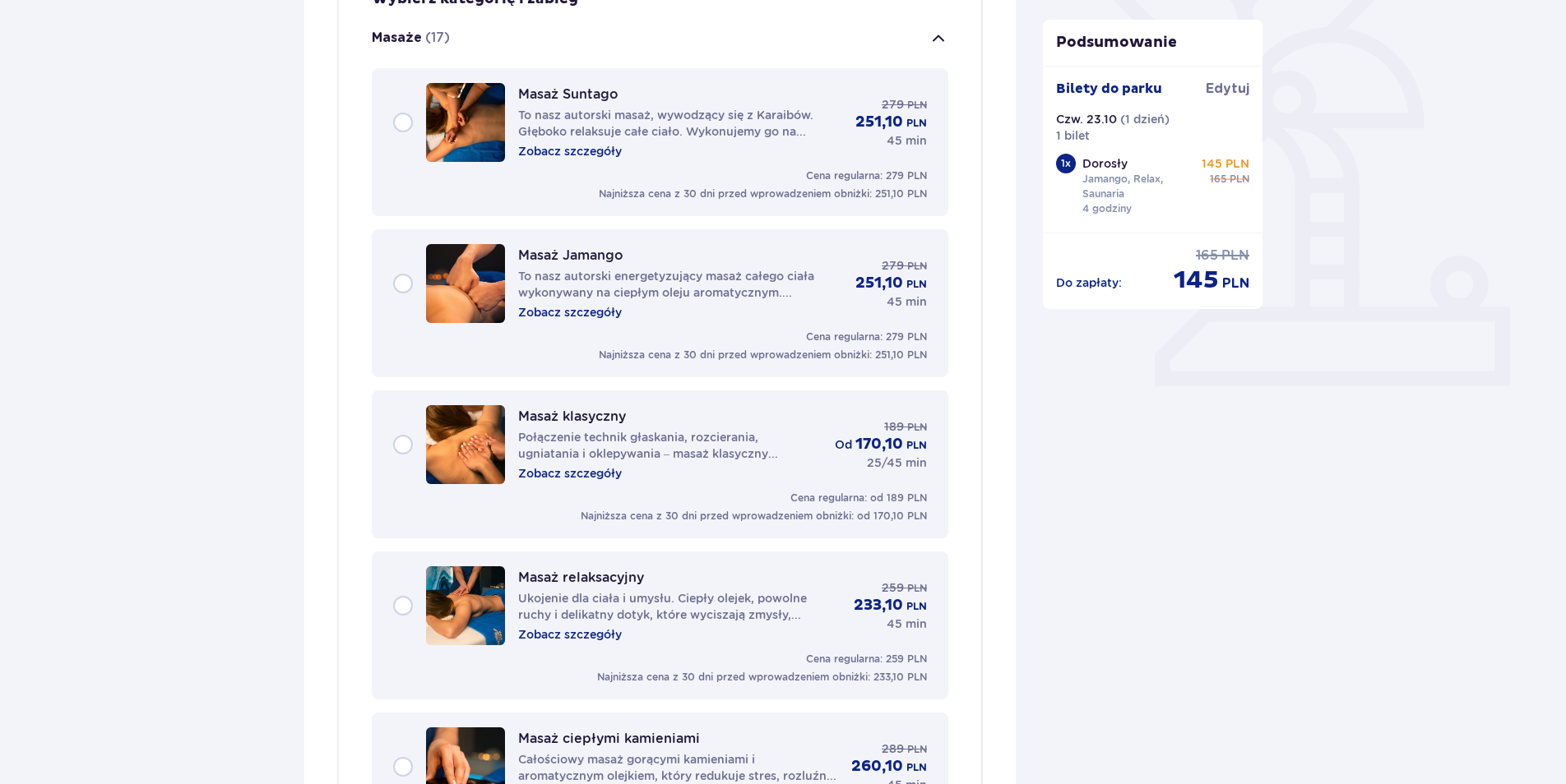
scroll to position [472, 0]
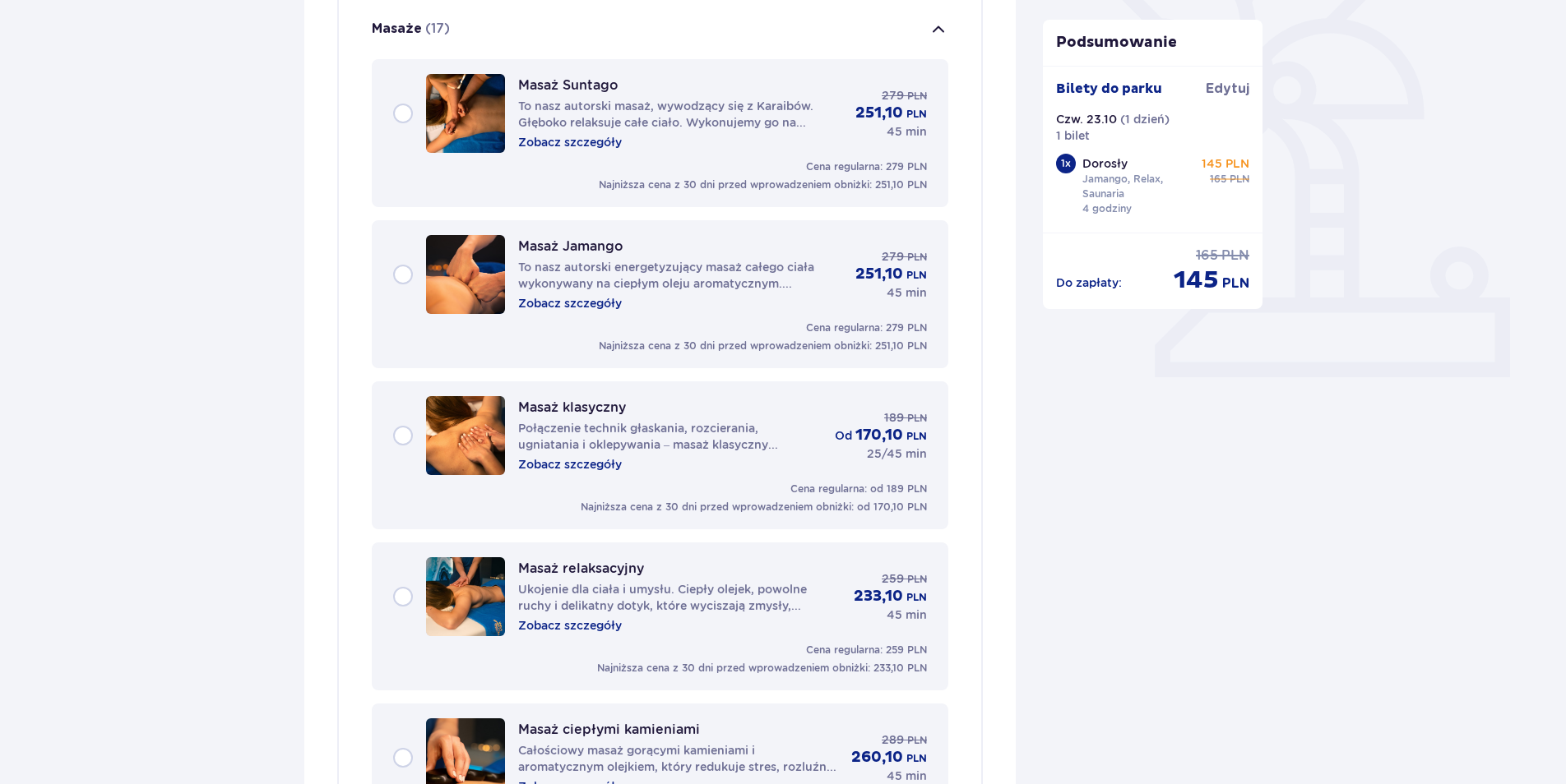
click at [634, 447] on p "Połączenie technik głaskania, rozcierania, ugniatania i oklepywania – masaż kla…" at bounding box center [670, 437] width 303 height 33
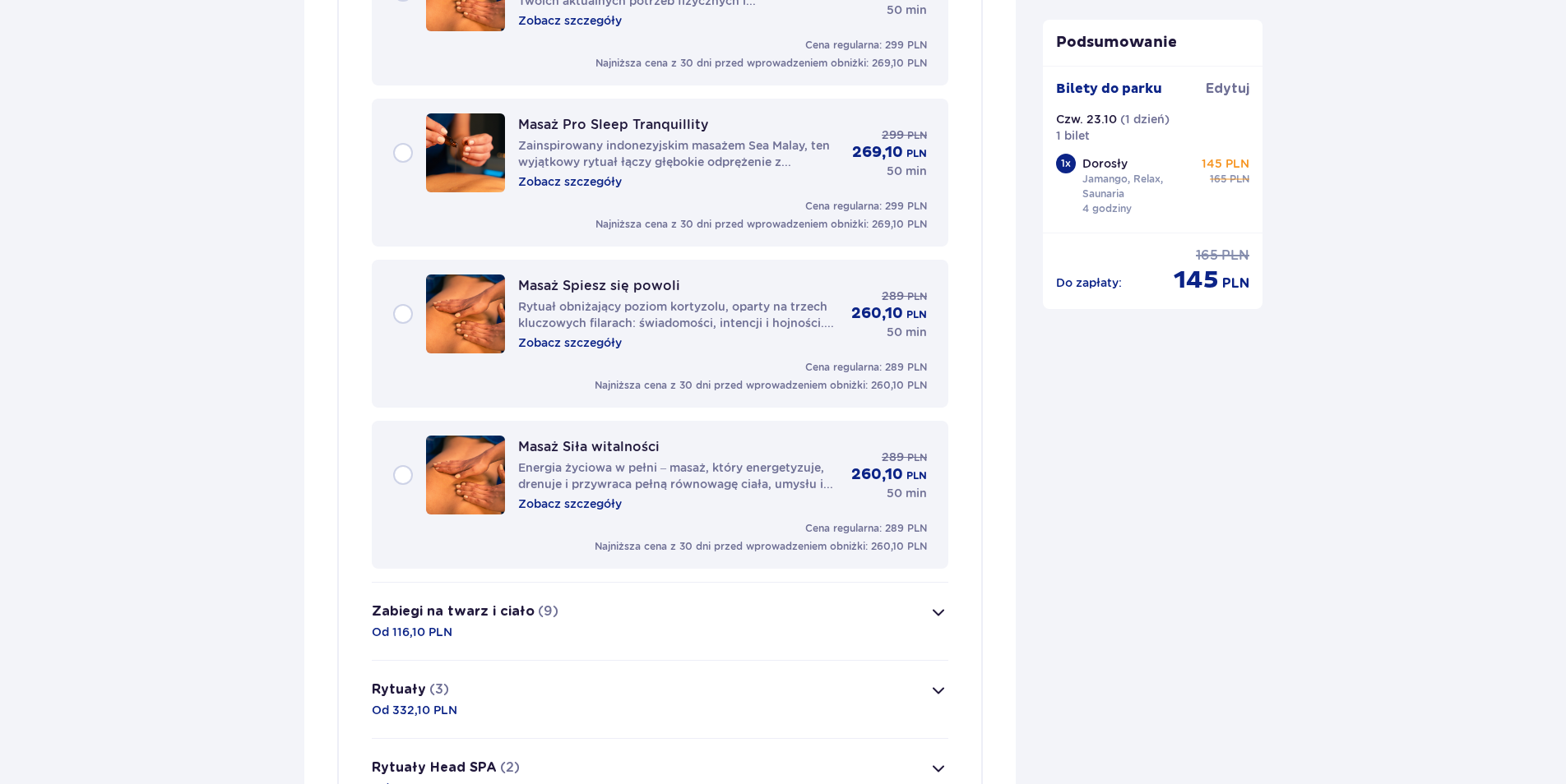
scroll to position [2858, 0]
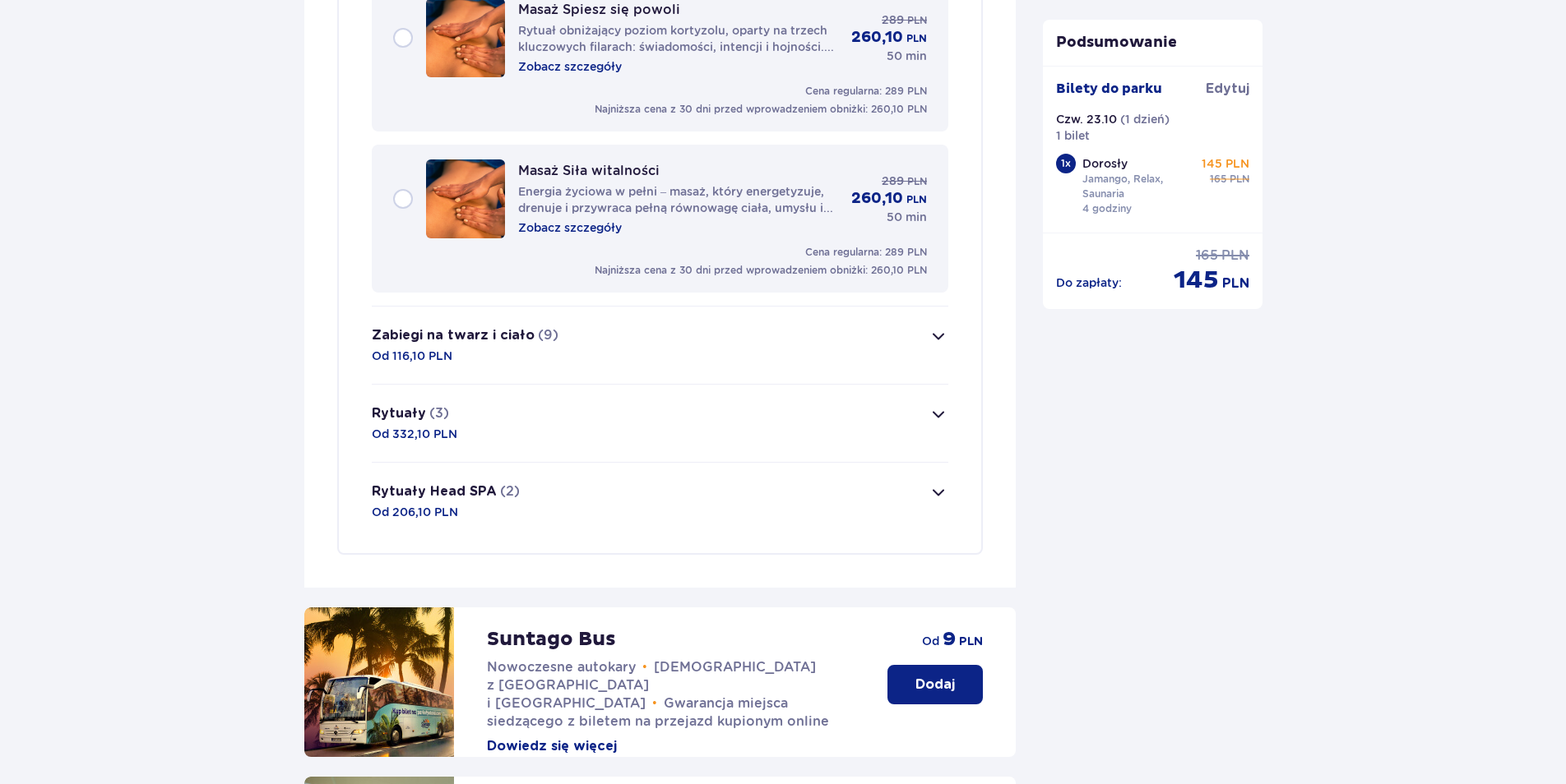
click at [662, 487] on button "Rytuały Head SPA (2) Od 206,10 PLN" at bounding box center [659, 501] width 576 height 77
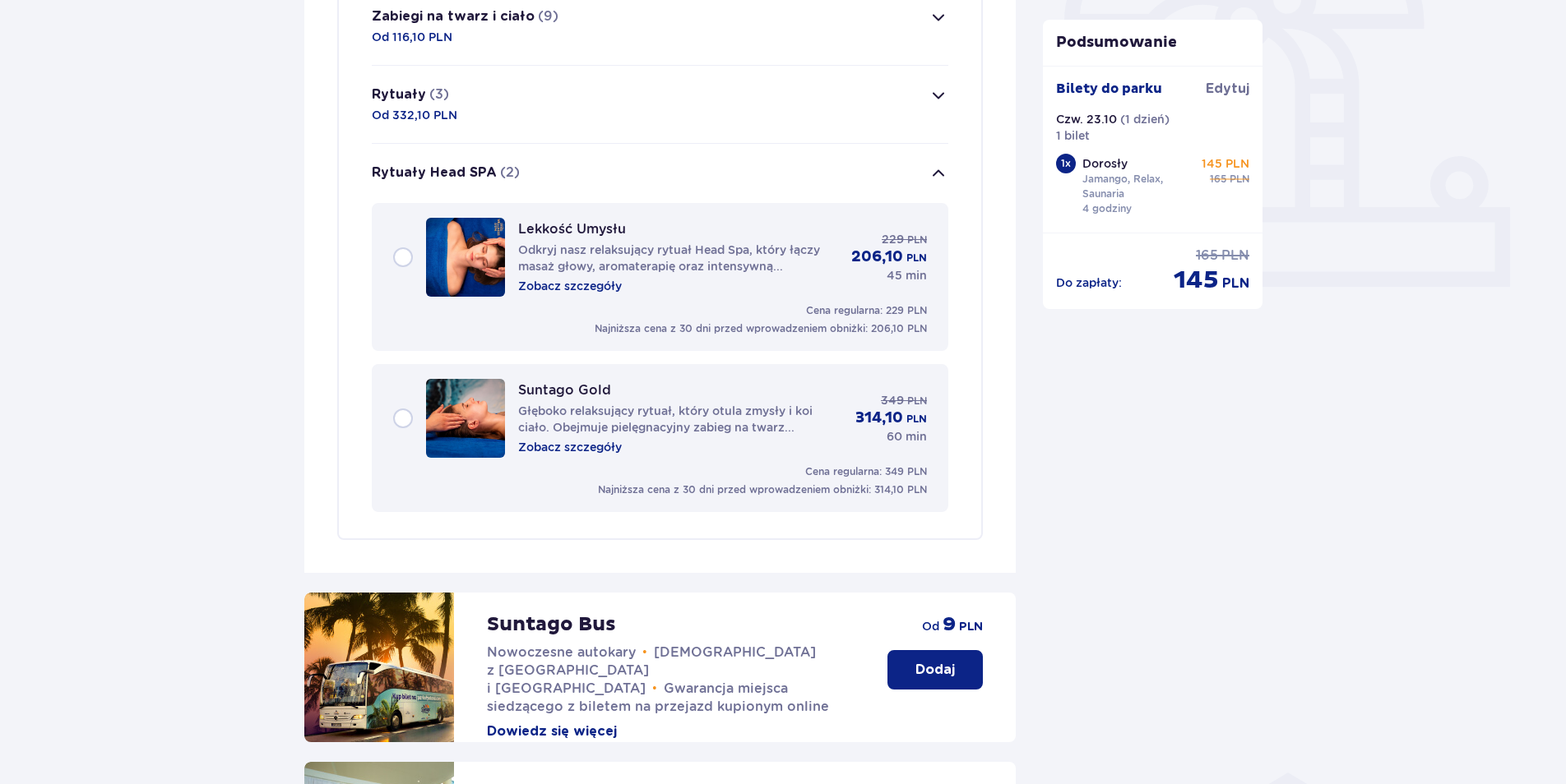
scroll to position [561, 0]
click at [610, 289] on p "Zobacz szczegóły" at bounding box center [569, 286] width 103 height 16
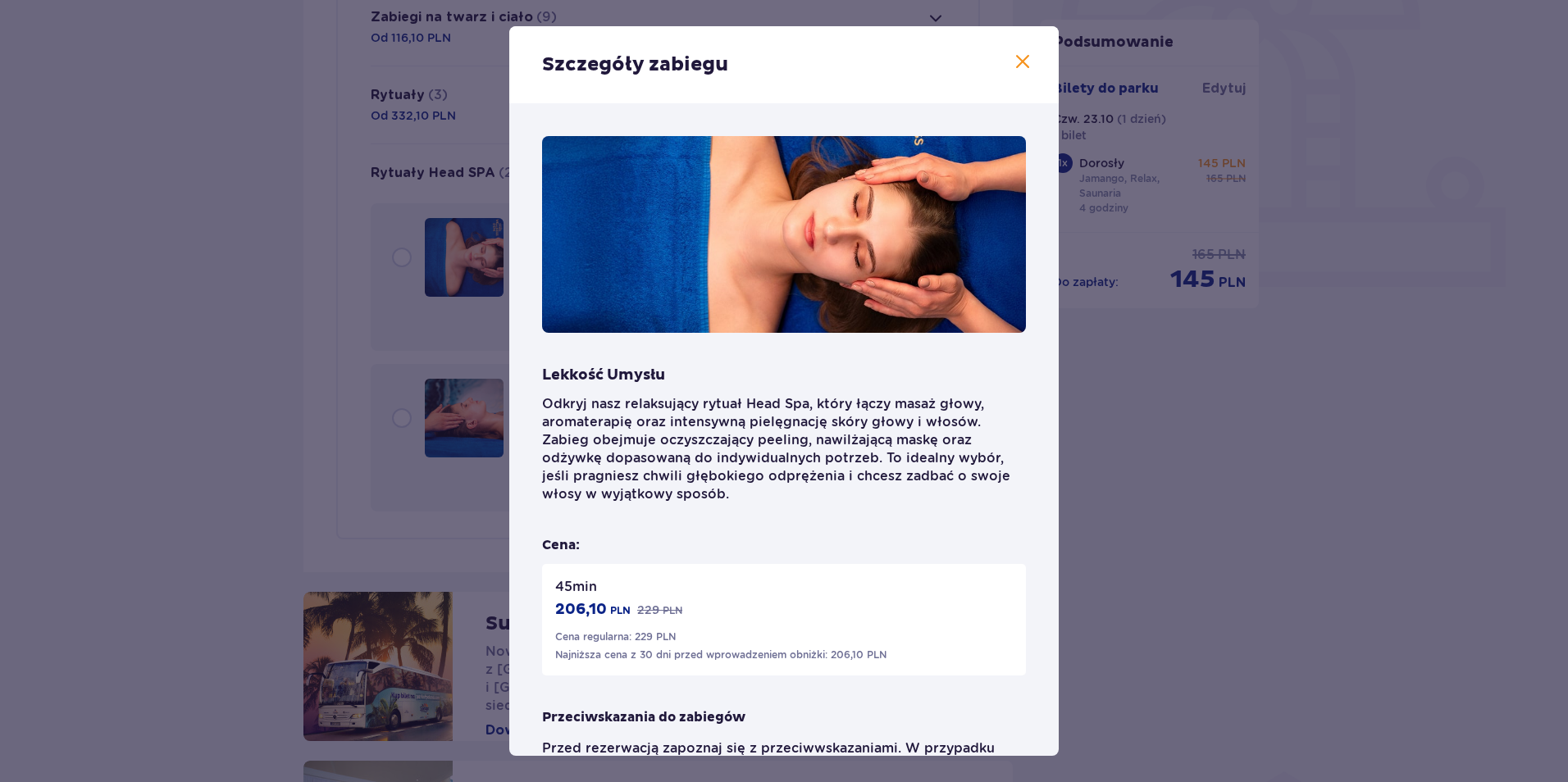
click at [1020, 63] on span at bounding box center [1023, 63] width 19 height 19
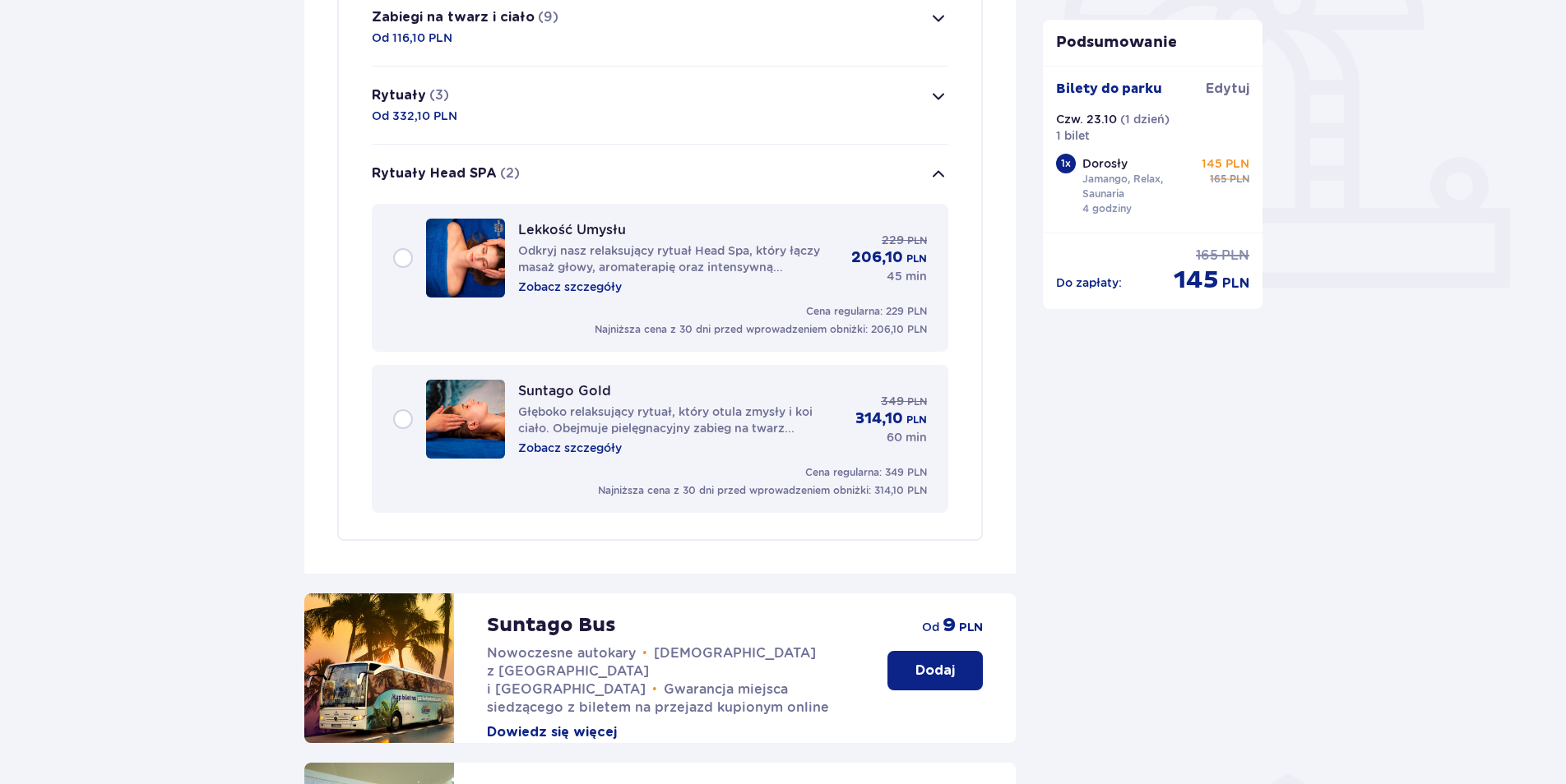
click at [567, 458] on div "Suntago Gold Głęboko relaksujący rytuał, który otula zmysły i koi ciało. Obejmu…" at bounding box center [659, 419] width 534 height 79
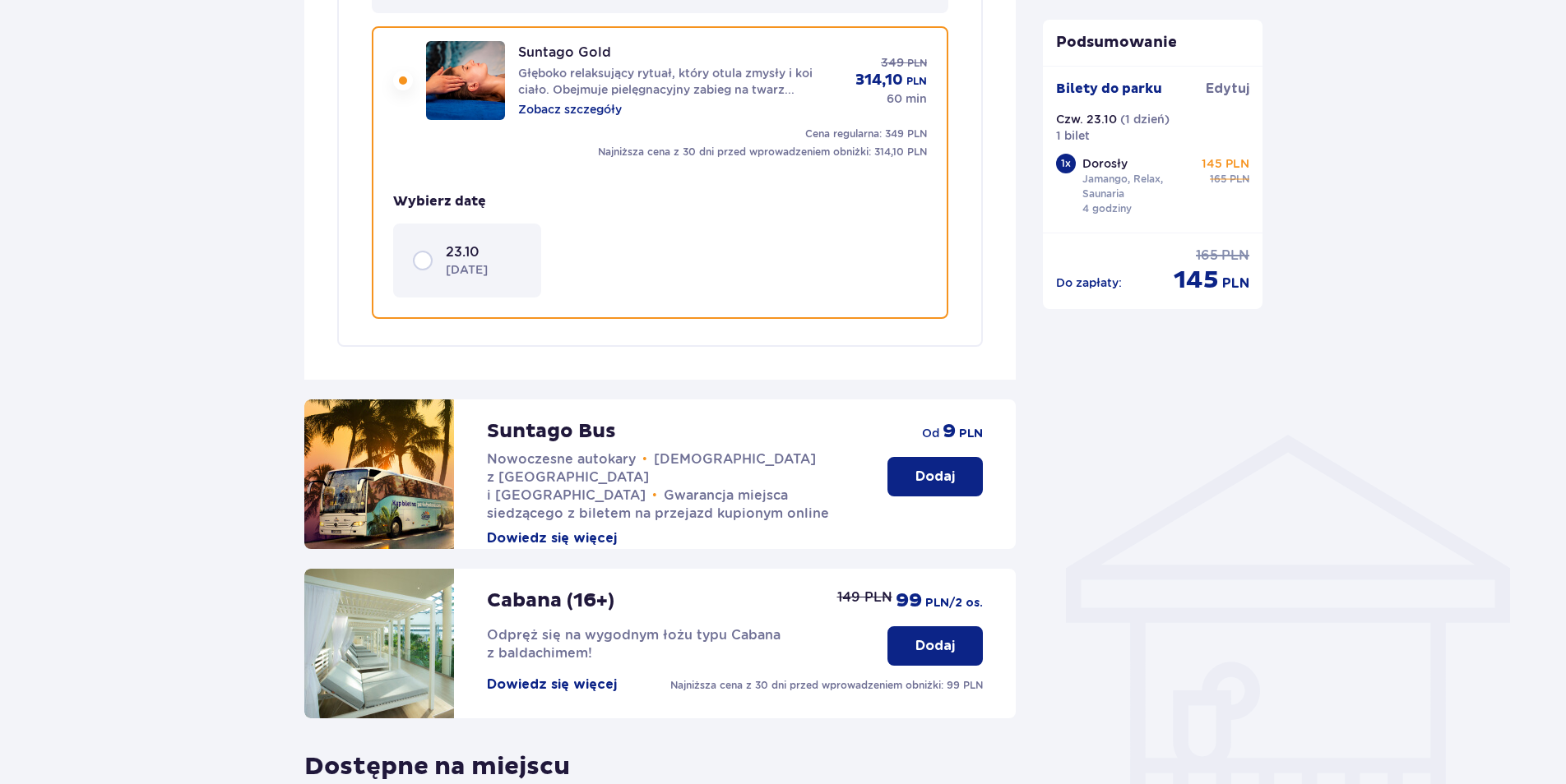
scroll to position [906, 0]
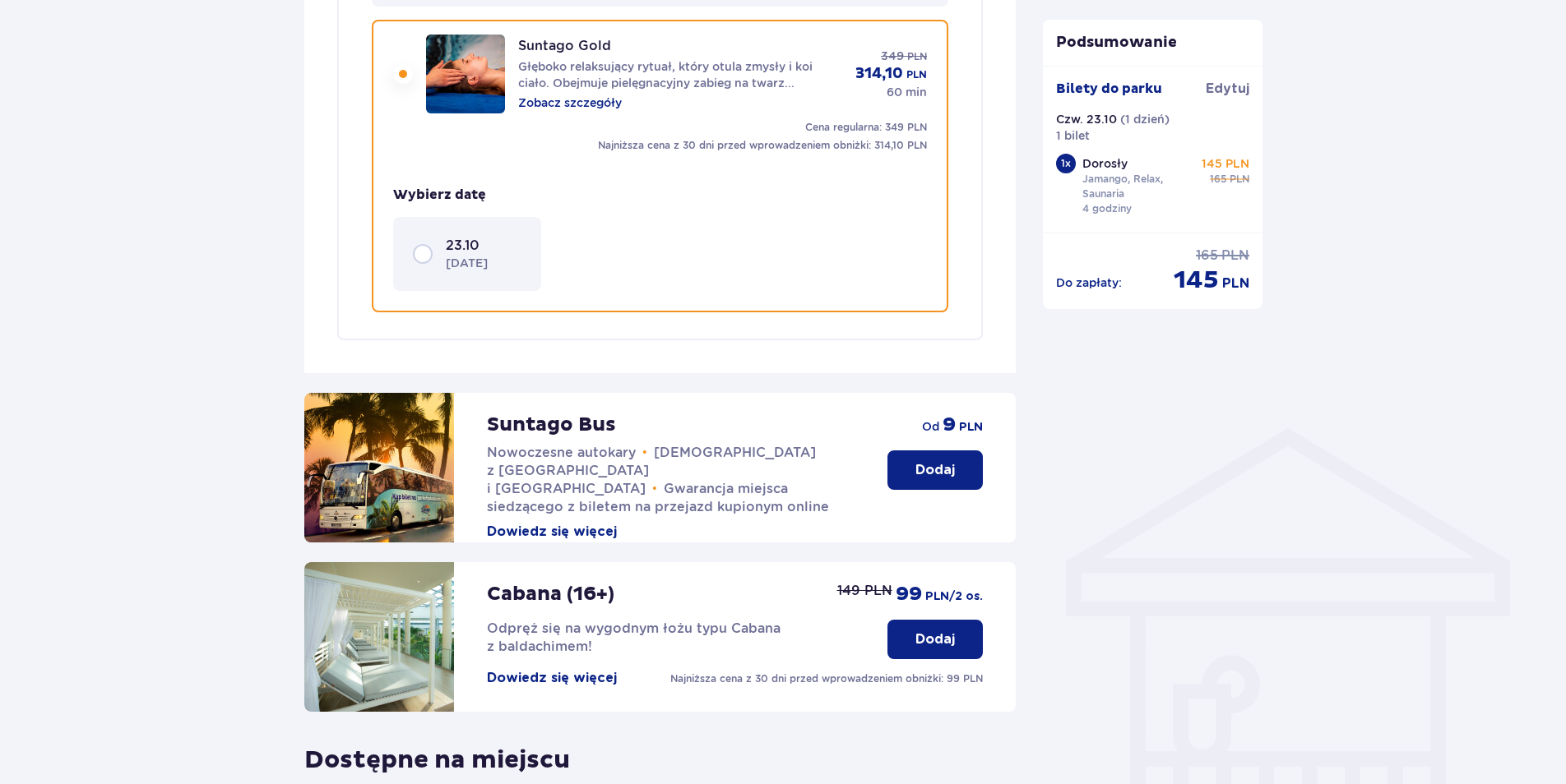
click at [598, 103] on p "Zobacz szczegóły" at bounding box center [569, 102] width 103 height 16
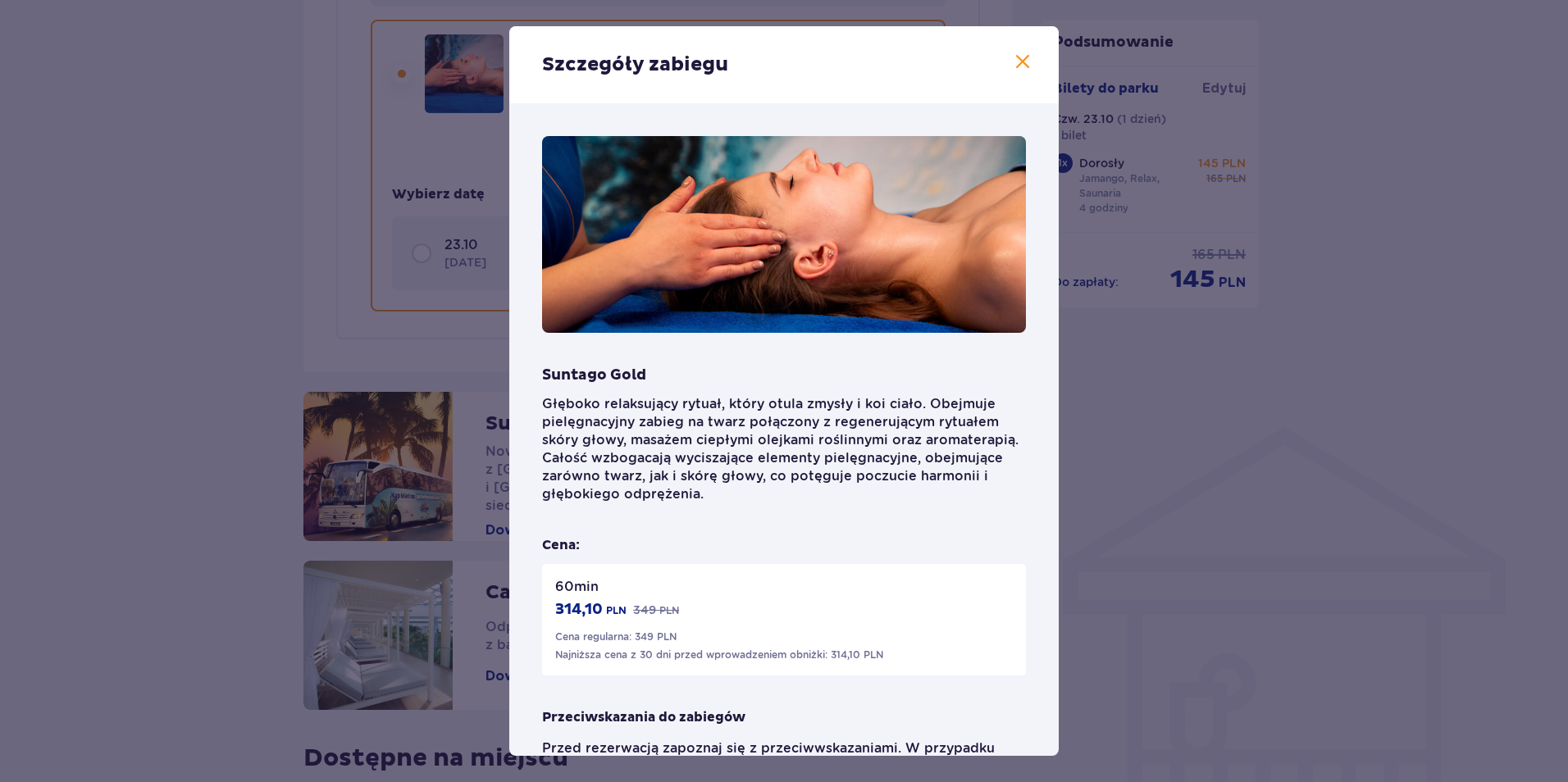
click at [1019, 61] on span at bounding box center [1023, 63] width 19 height 19
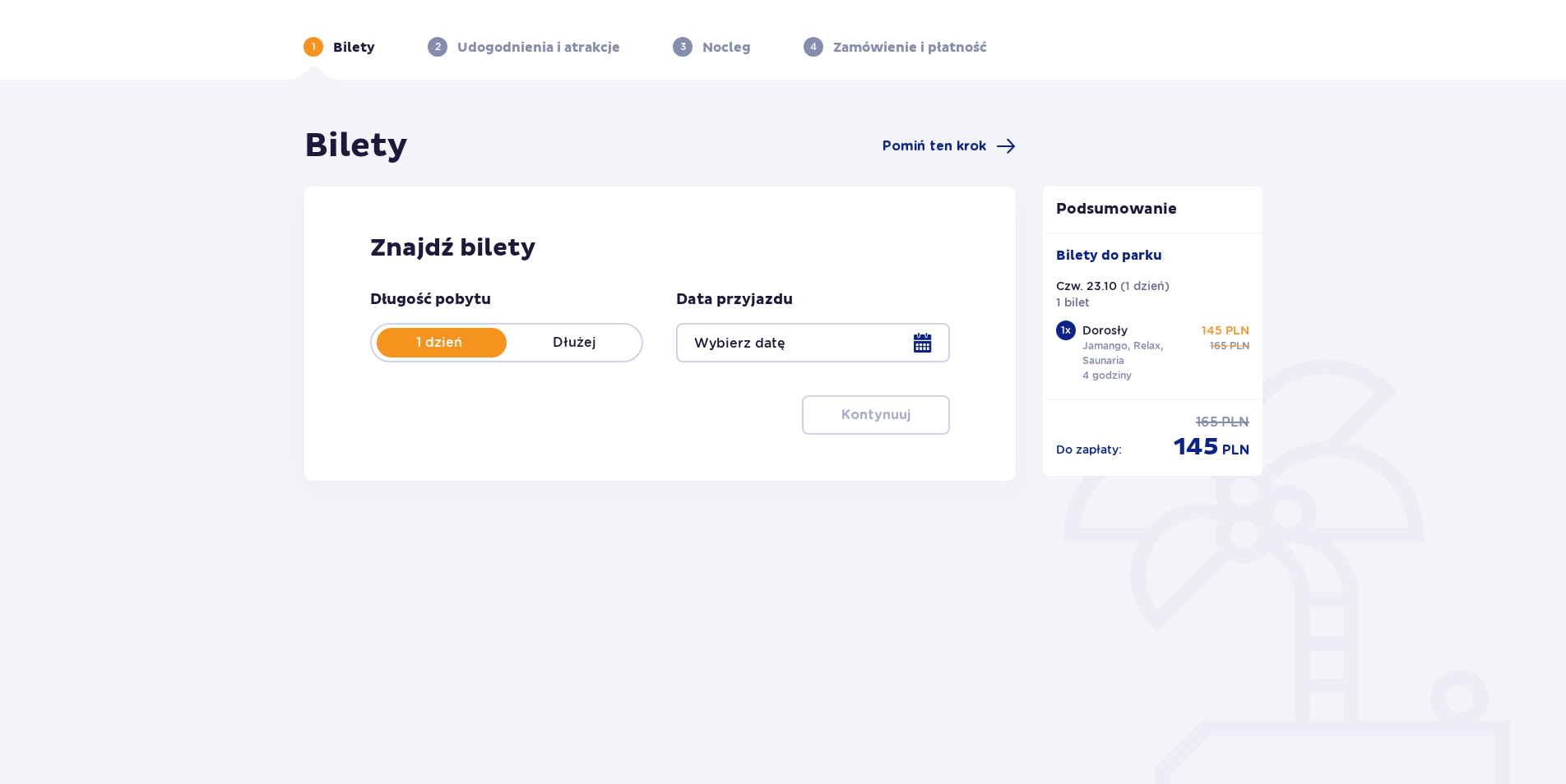
type input "[DATE]"
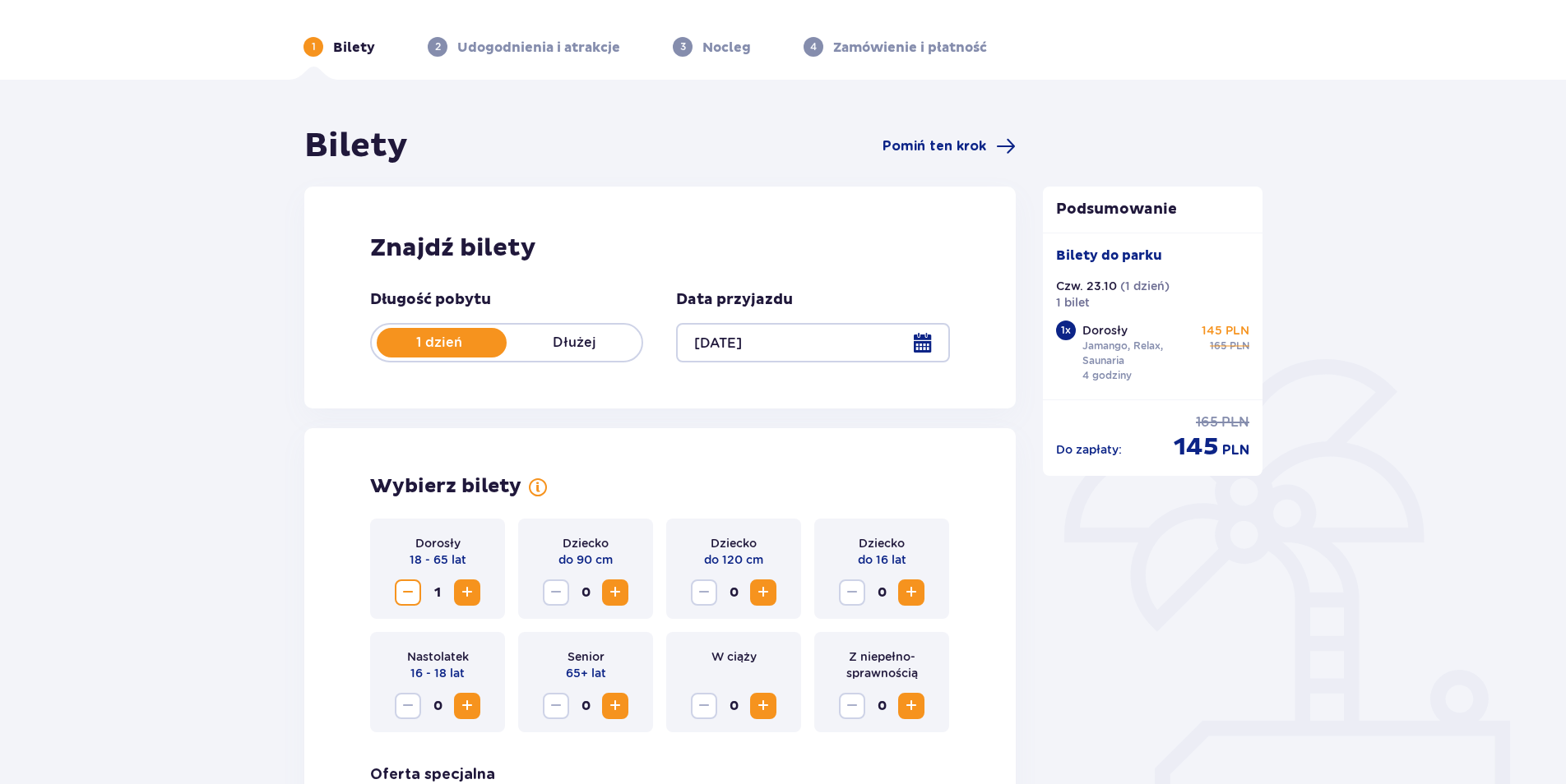
scroll to position [59, 0]
